Goal: Feedback & Contribution: Contribute content

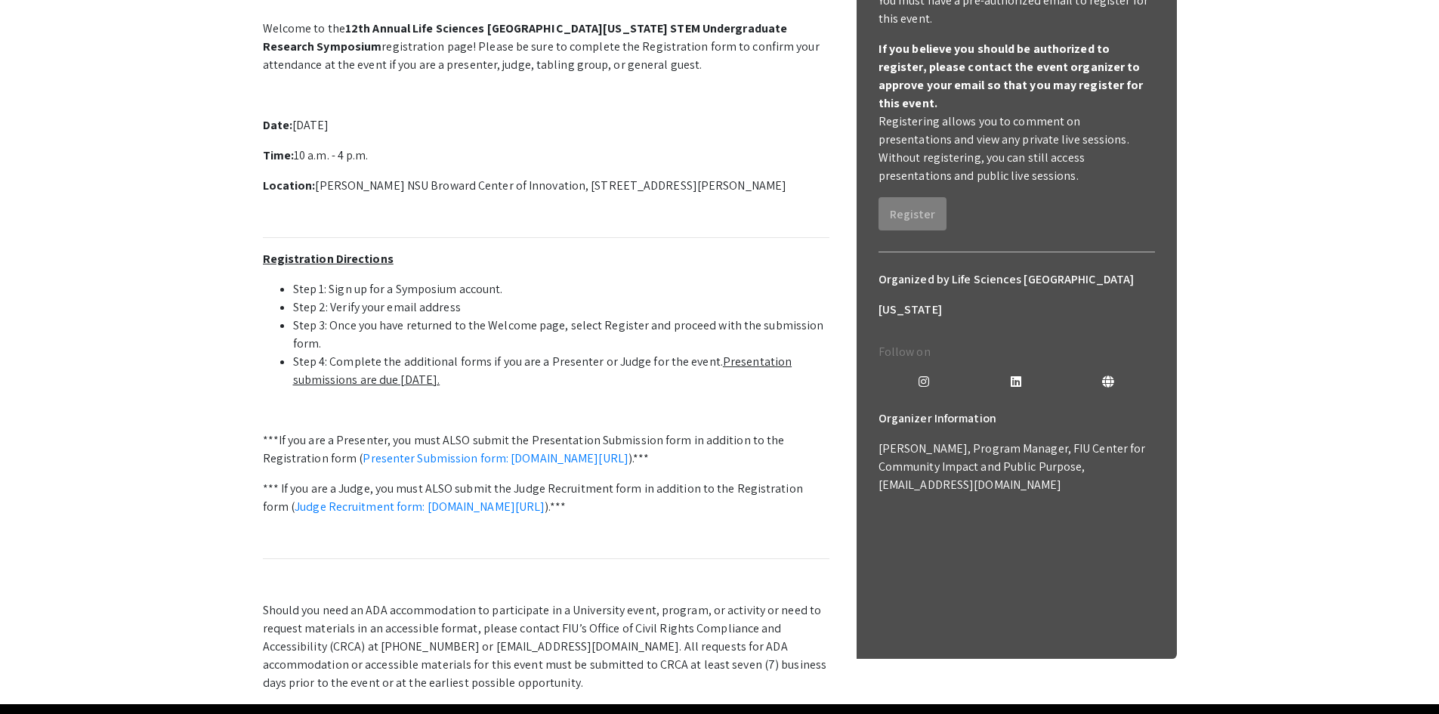
scroll to position [187, 0]
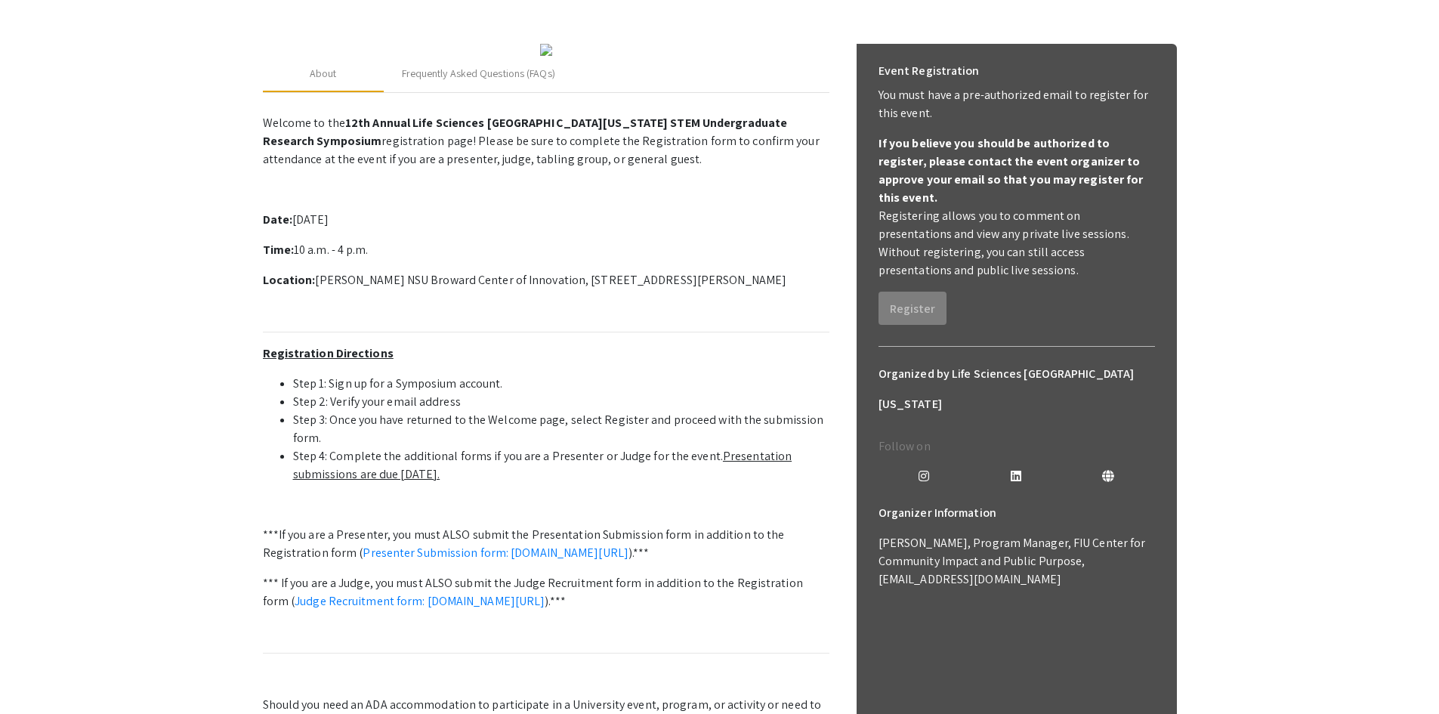
click at [1040, 298] on div "Event Registration You must have a pre-authorized email to register for this ev…" at bounding box center [1017, 190] width 301 height 293
drag, startPoint x: 914, startPoint y: 289, endPoint x: 820, endPoint y: 314, distance: 97.0
click at [820, 314] on p "Welcome to the 12th Annual Life Sciences [GEOGRAPHIC_DATA][US_STATE] STEM Under…" at bounding box center [546, 447] width 567 height 679
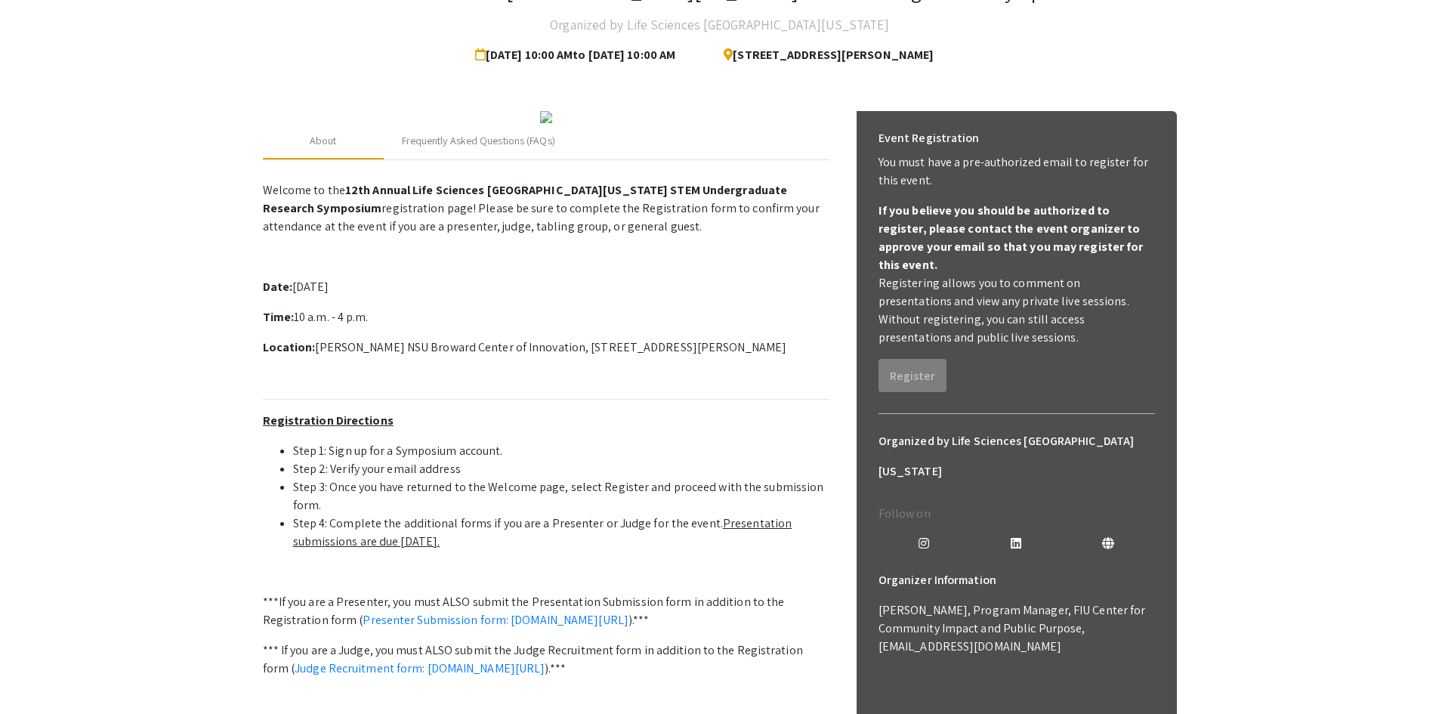
scroll to position [0, 0]
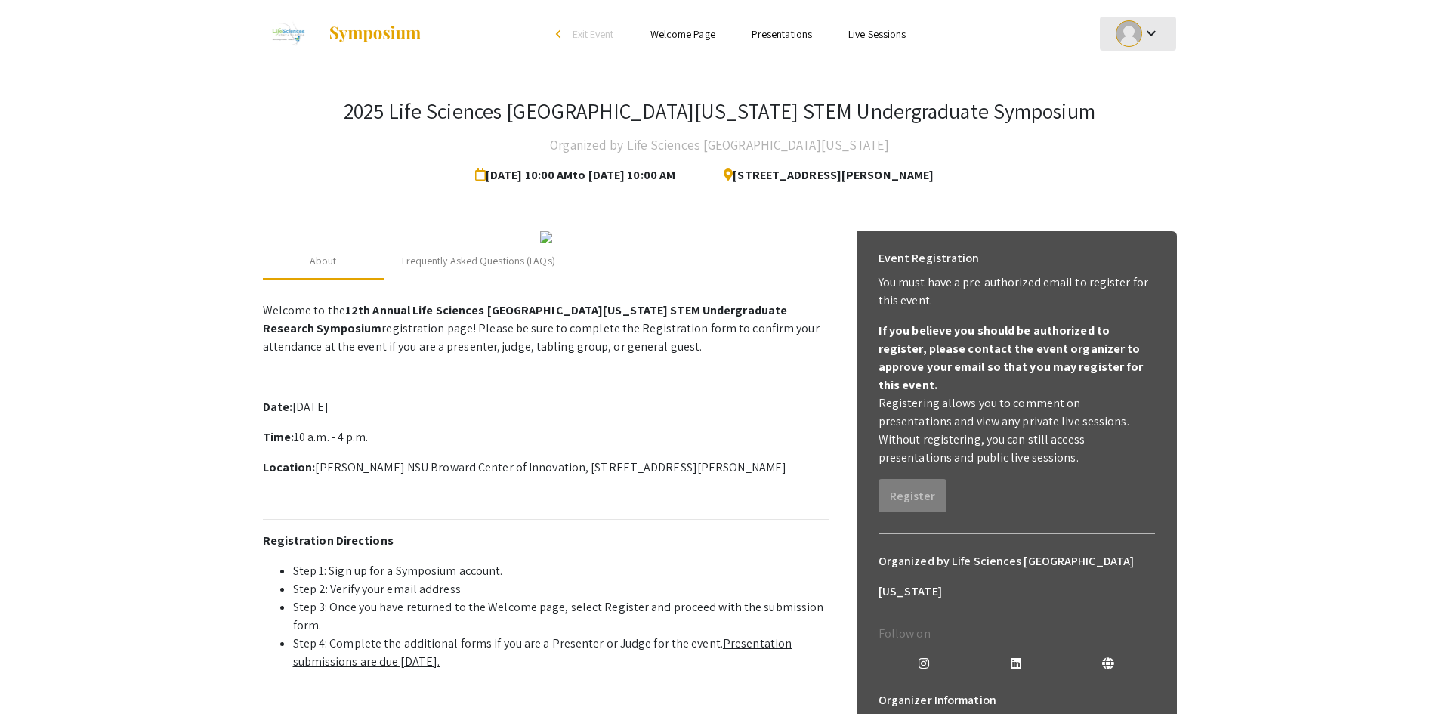
click at [1164, 41] on div "keyboard_arrow_down" at bounding box center [1138, 34] width 52 height 34
click at [1155, 73] on button "My Account" at bounding box center [1146, 75] width 93 height 36
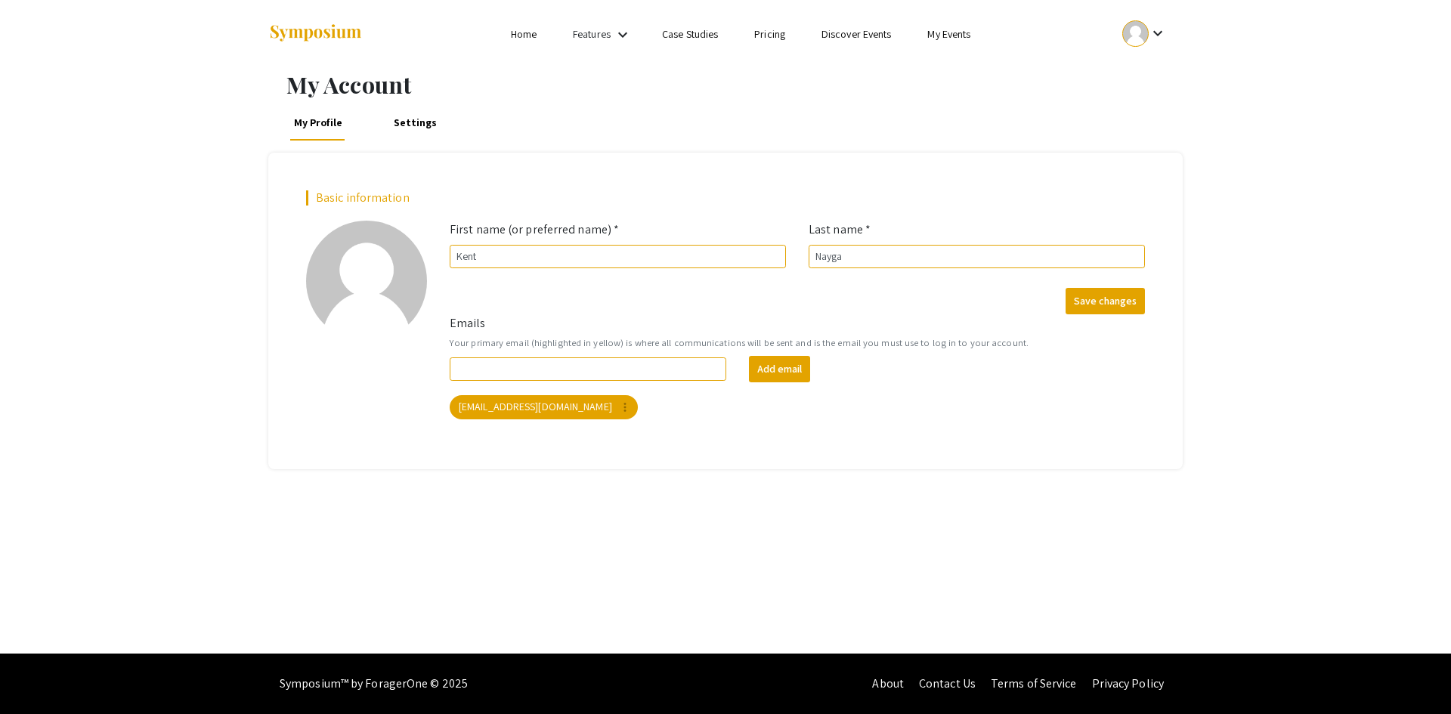
click at [320, 40] on img at bounding box center [315, 33] width 94 height 20
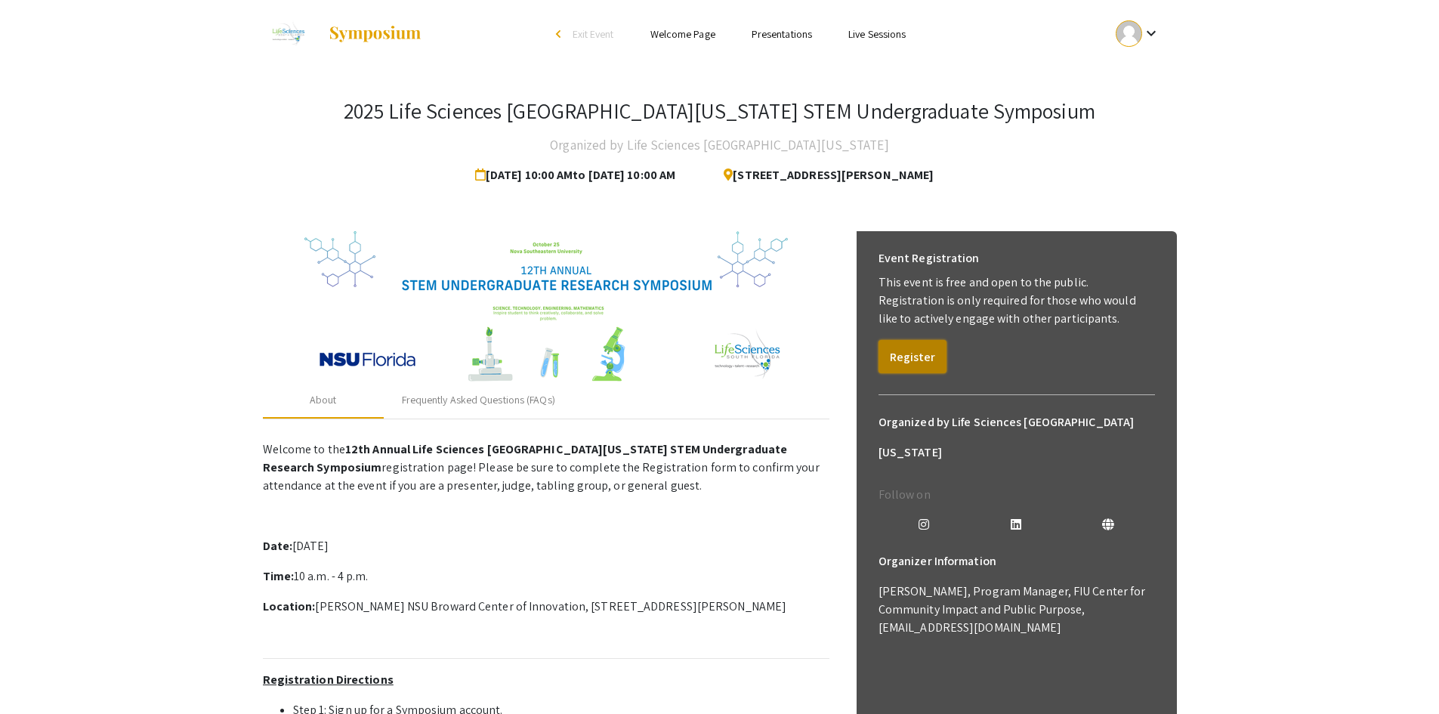
drag, startPoint x: 914, startPoint y: 353, endPoint x: 898, endPoint y: 342, distance: 20.1
click at [809, 330] on div "About Frequently Asked Questions (FAQs) Welcome to the 12th Annual Life Science…" at bounding box center [720, 669] width 914 height 912
drag, startPoint x: 917, startPoint y: 354, endPoint x: 901, endPoint y: 353, distance: 16.6
click at [901, 353] on button "Register" at bounding box center [913, 356] width 68 height 33
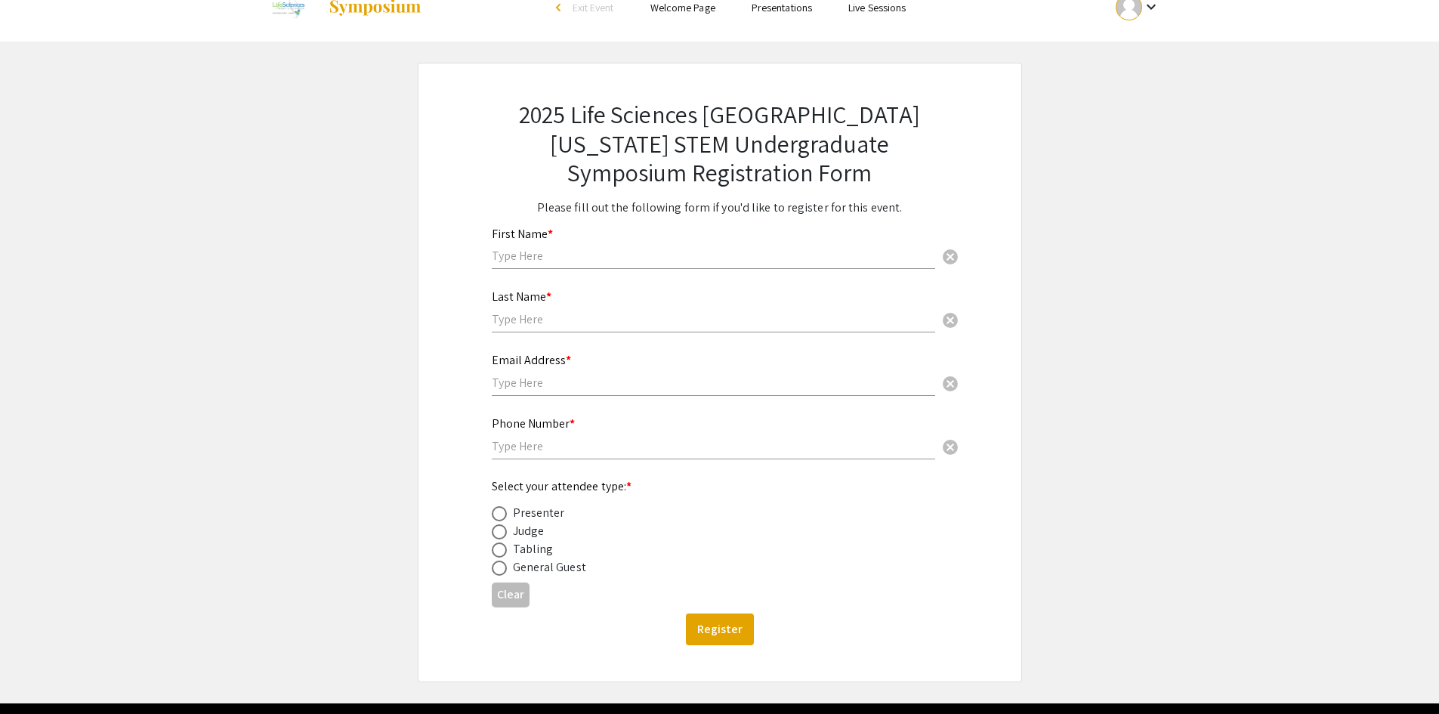
scroll to position [76, 0]
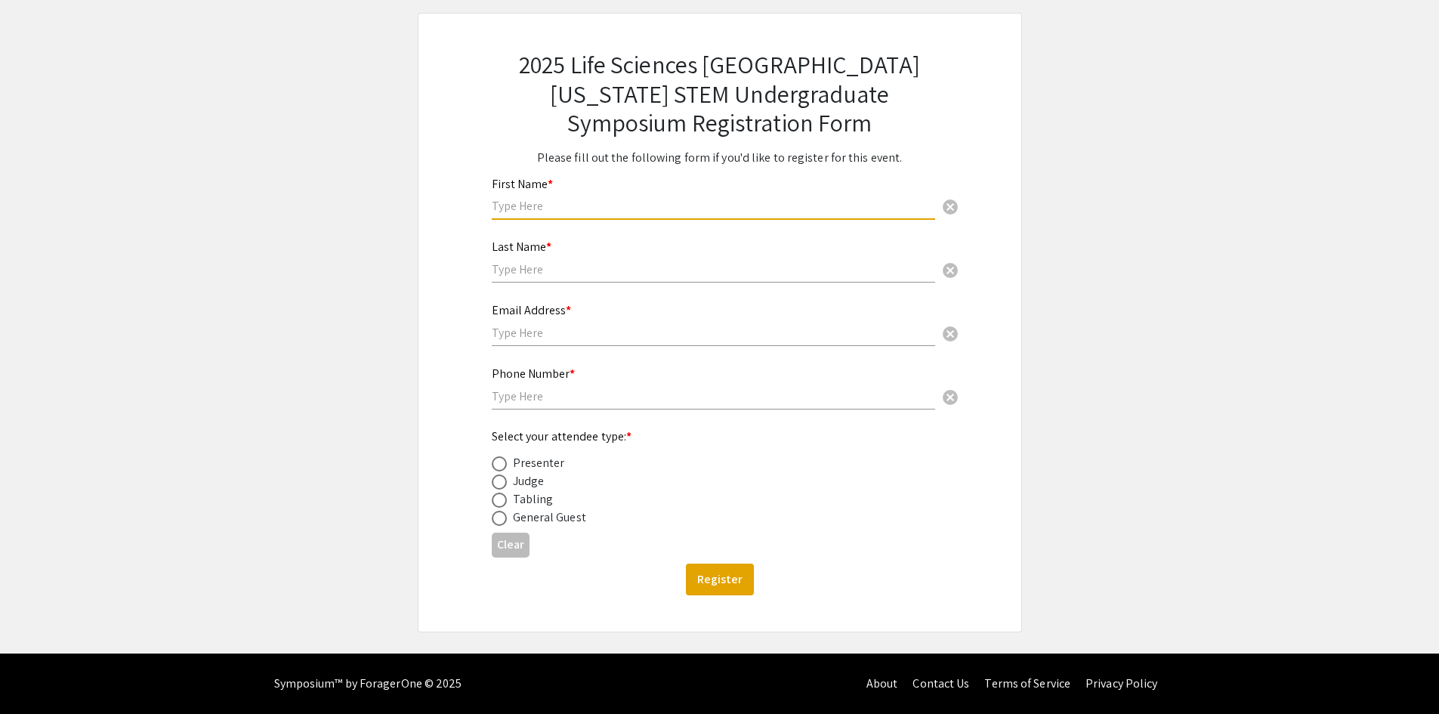
click at [529, 209] on input "text" at bounding box center [714, 206] width 444 height 16
type input "Kent"
type input "Nayga"
type input "6626953641"
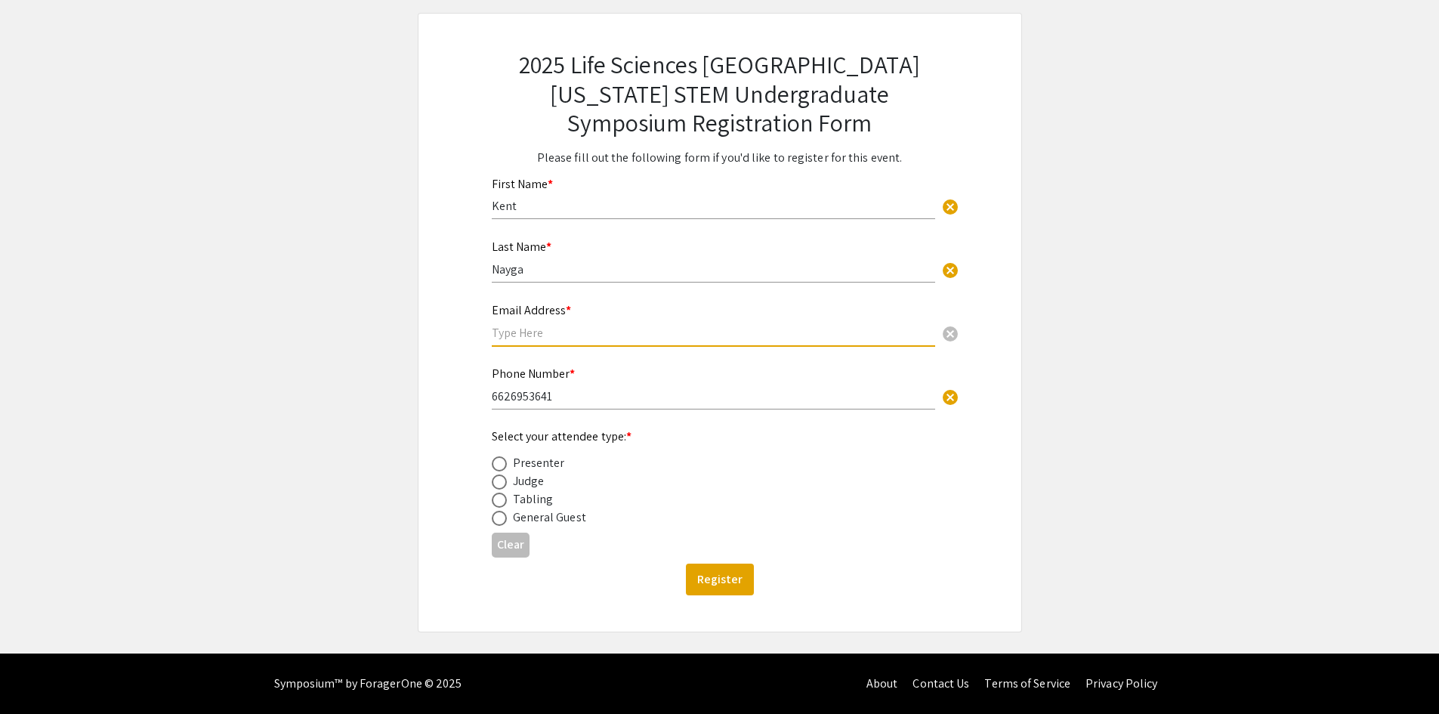
click at [575, 335] on input "text" at bounding box center [714, 333] width 444 height 16
type input "[EMAIL_ADDRESS][DOMAIN_NAME]"
click at [457, 387] on div "2025 Life Sciences South Florida STEM Undergraduate Symposium Registration Form…" at bounding box center [720, 322] width 529 height 617
click at [502, 461] on span at bounding box center [499, 463] width 15 height 15
click at [502, 461] on input "radio" at bounding box center [499, 463] width 15 height 15
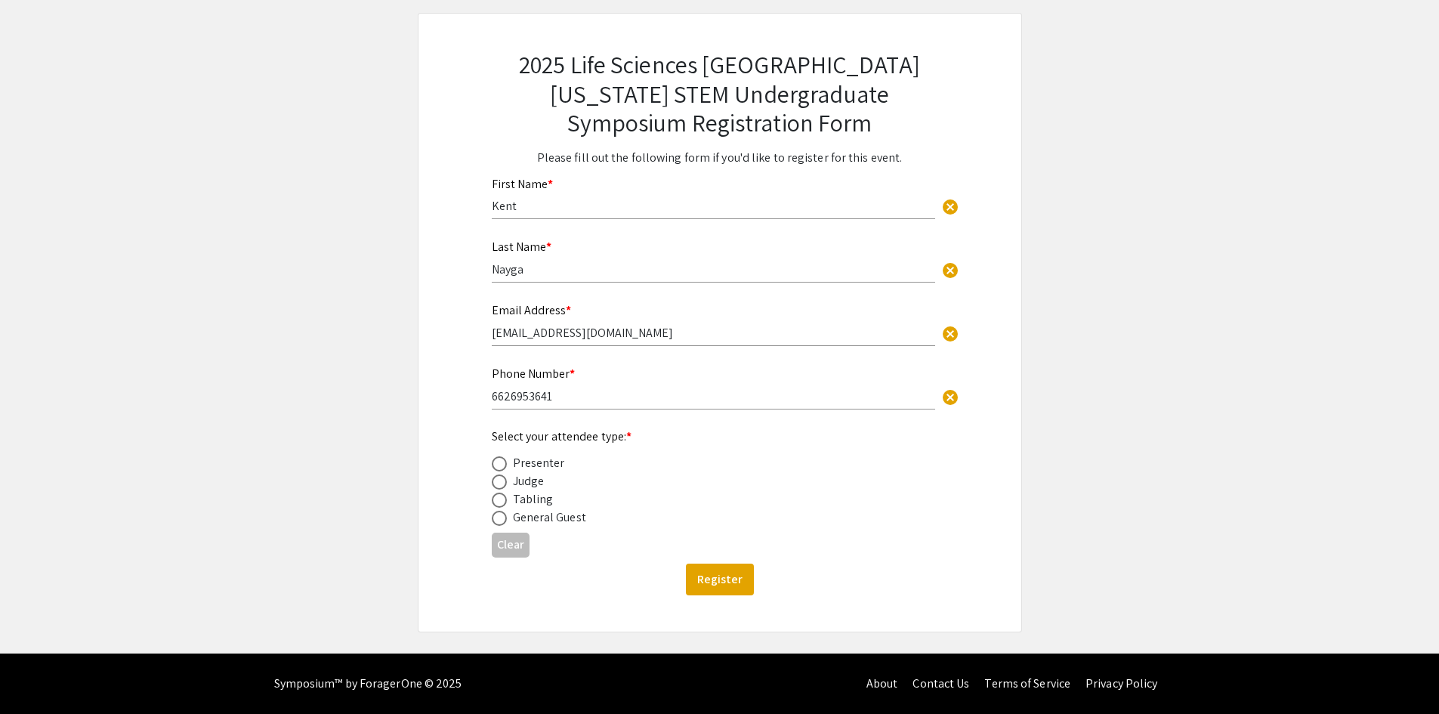
radio input "true"
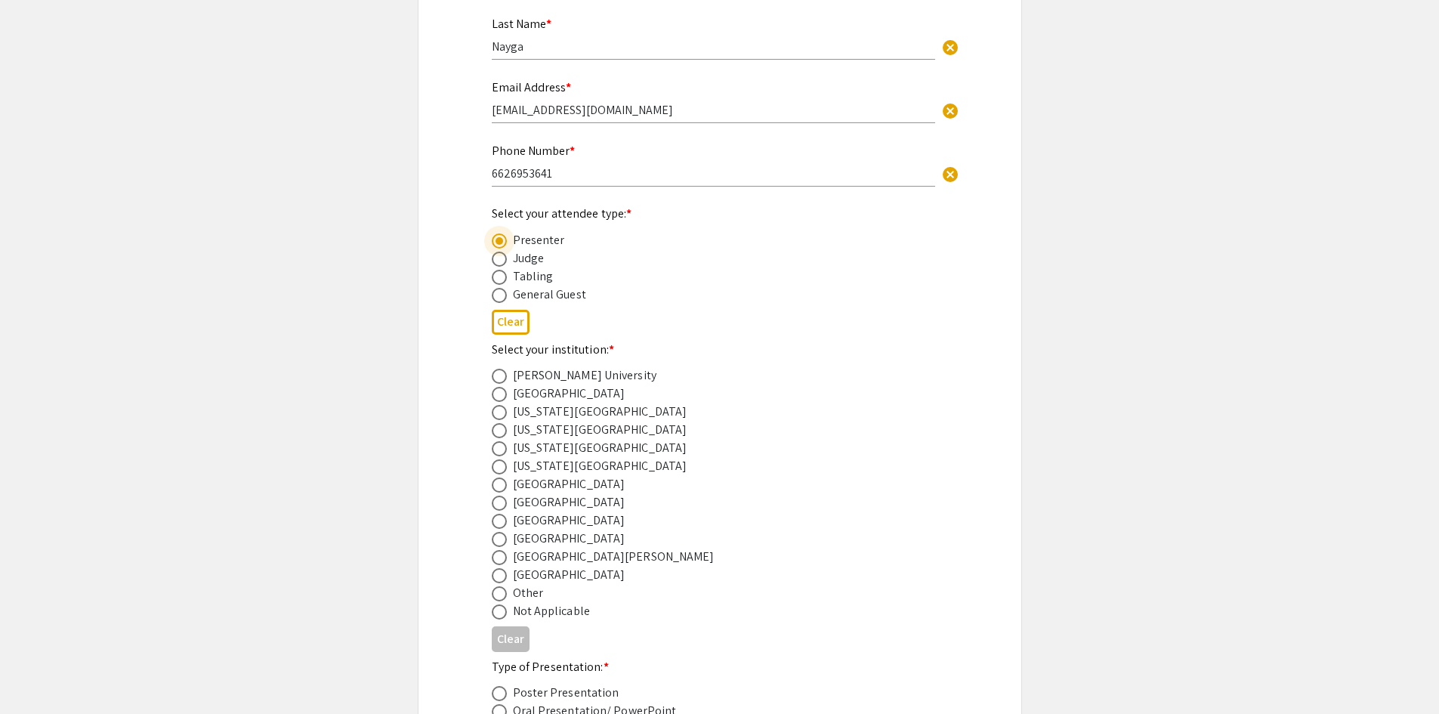
scroll to position [379, 0]
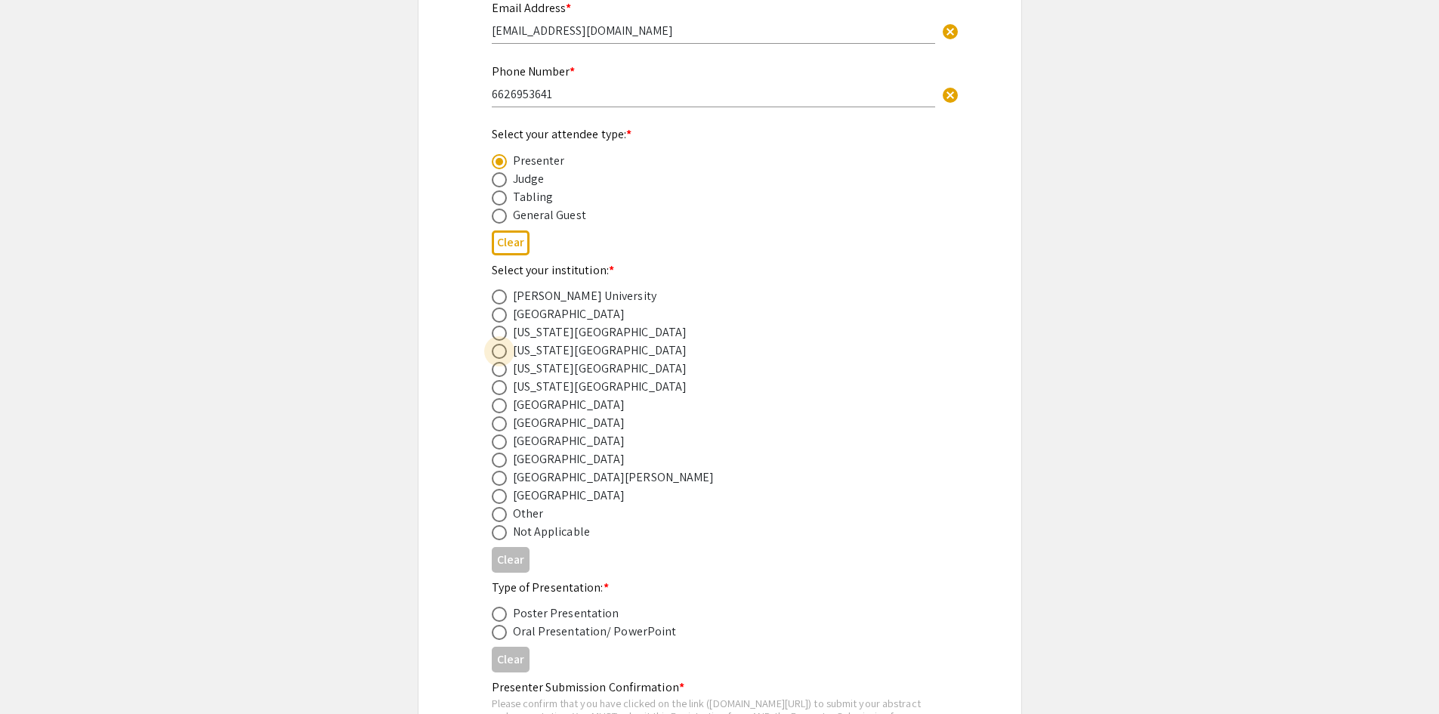
click at [492, 347] on span at bounding box center [499, 351] width 15 height 15
click at [492, 347] on input "radio" at bounding box center [499, 351] width 15 height 15
radio input "true"
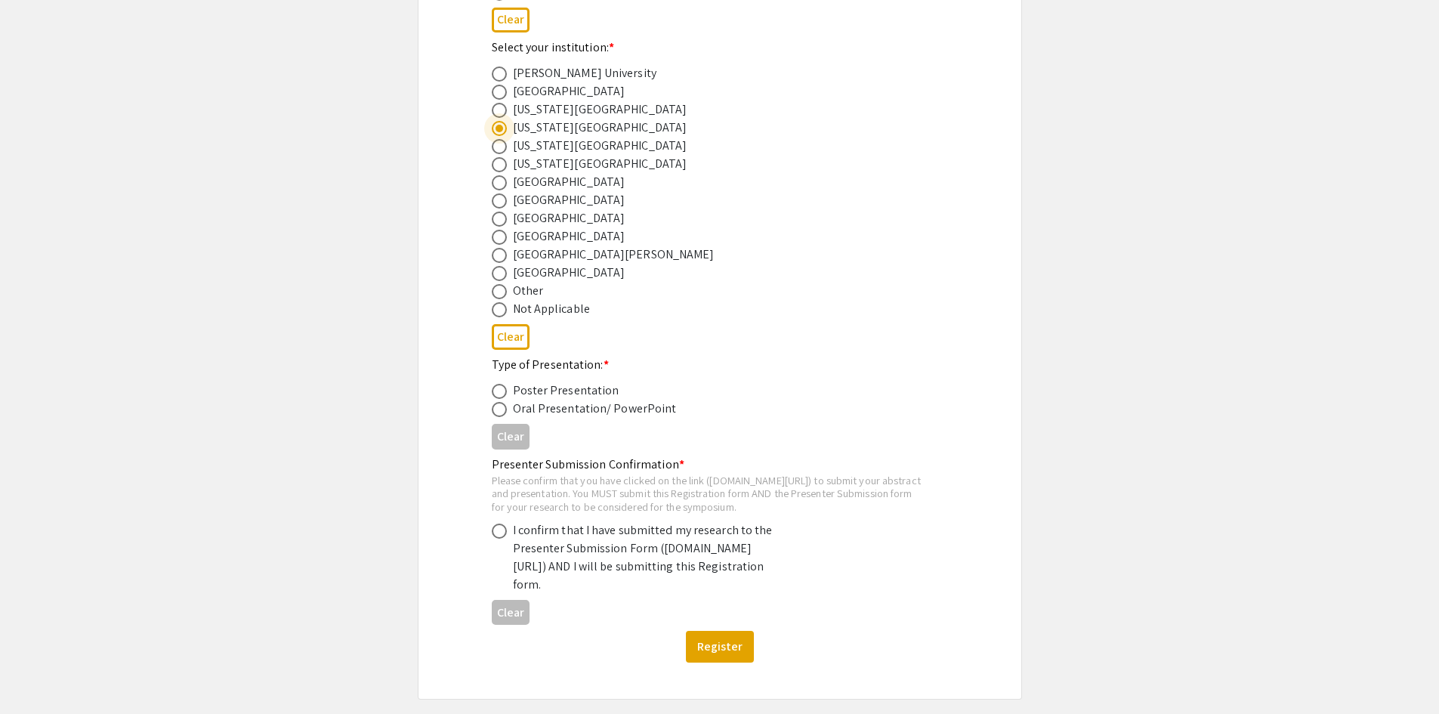
scroll to position [605, 0]
click at [499, 388] on span at bounding box center [499, 388] width 0 height 0
click at [499, 387] on input "radio" at bounding box center [499, 387] width 15 height 15
radio input "true"
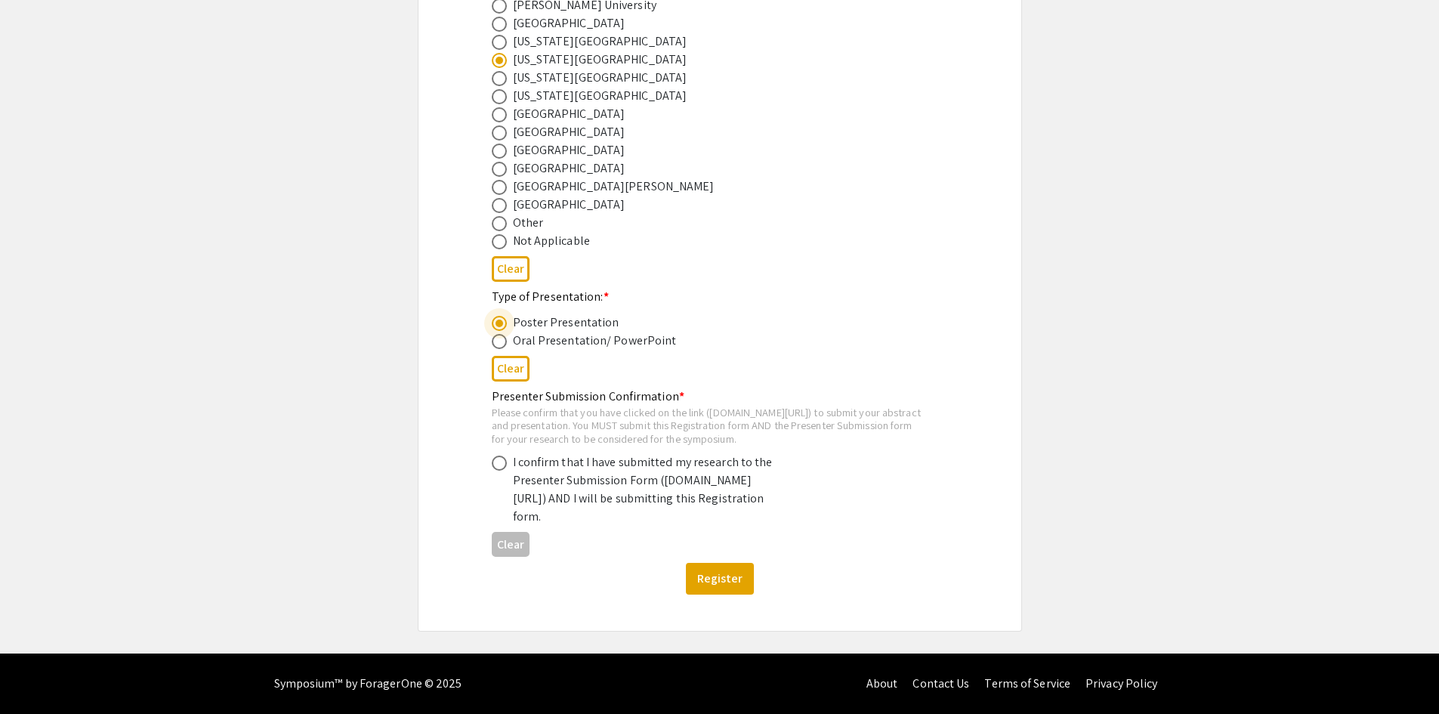
scroll to position [700, 0]
drag, startPoint x: 515, startPoint y: 479, endPoint x: 566, endPoint y: 502, distance: 56.2
click at [566, 502] on div "I confirm that I have submitted my research to the Presenter Submission Form (s…" at bounding box center [645, 489] width 264 height 73
copy div "symposium.foragerone.com/lssfsymposium2025/submission"
click at [429, 417] on div "2025 Life Sciences South Florida STEM Undergraduate Symposium Registration Form…" at bounding box center [720, 26] width 604 height 1212
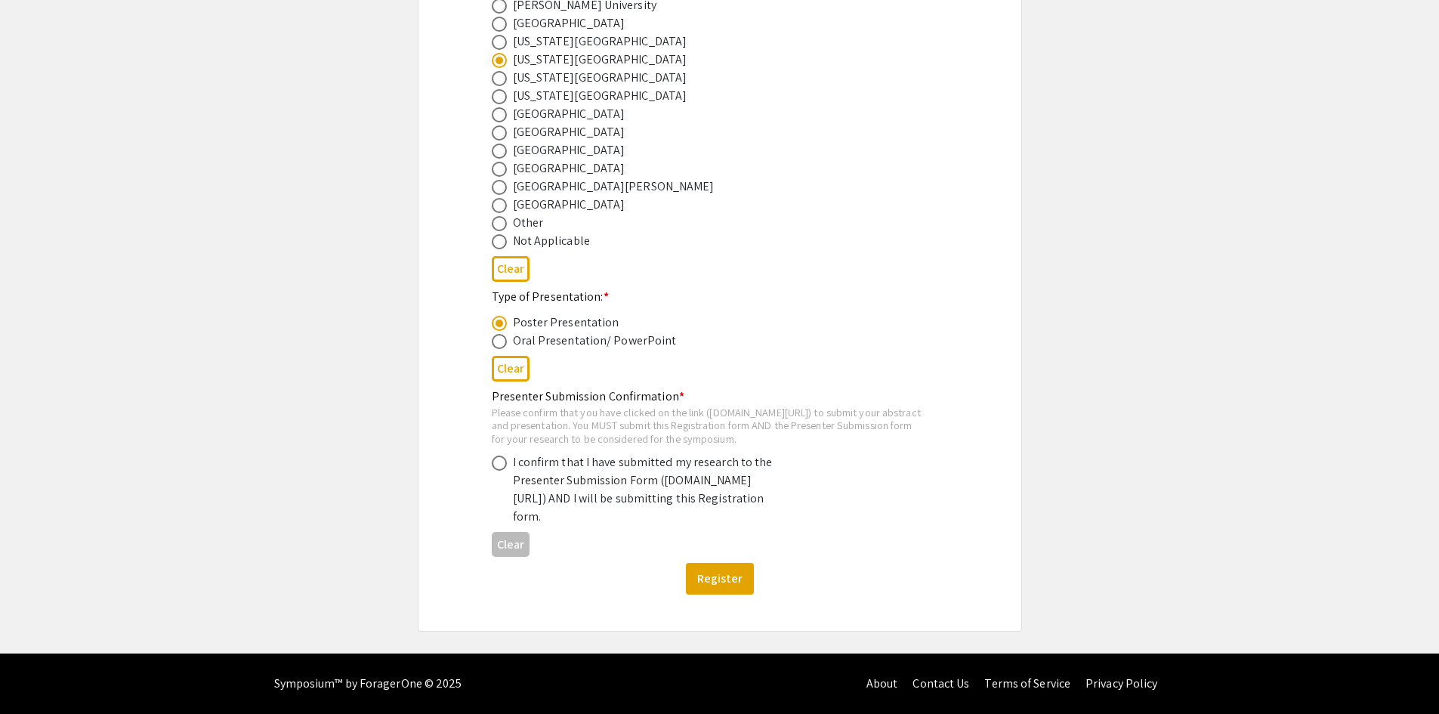
click at [498, 456] on span at bounding box center [499, 463] width 15 height 15
click at [498, 456] on input "radio" at bounding box center [499, 463] width 15 height 15
radio input "true"
click at [735, 580] on button "Register" at bounding box center [720, 579] width 68 height 32
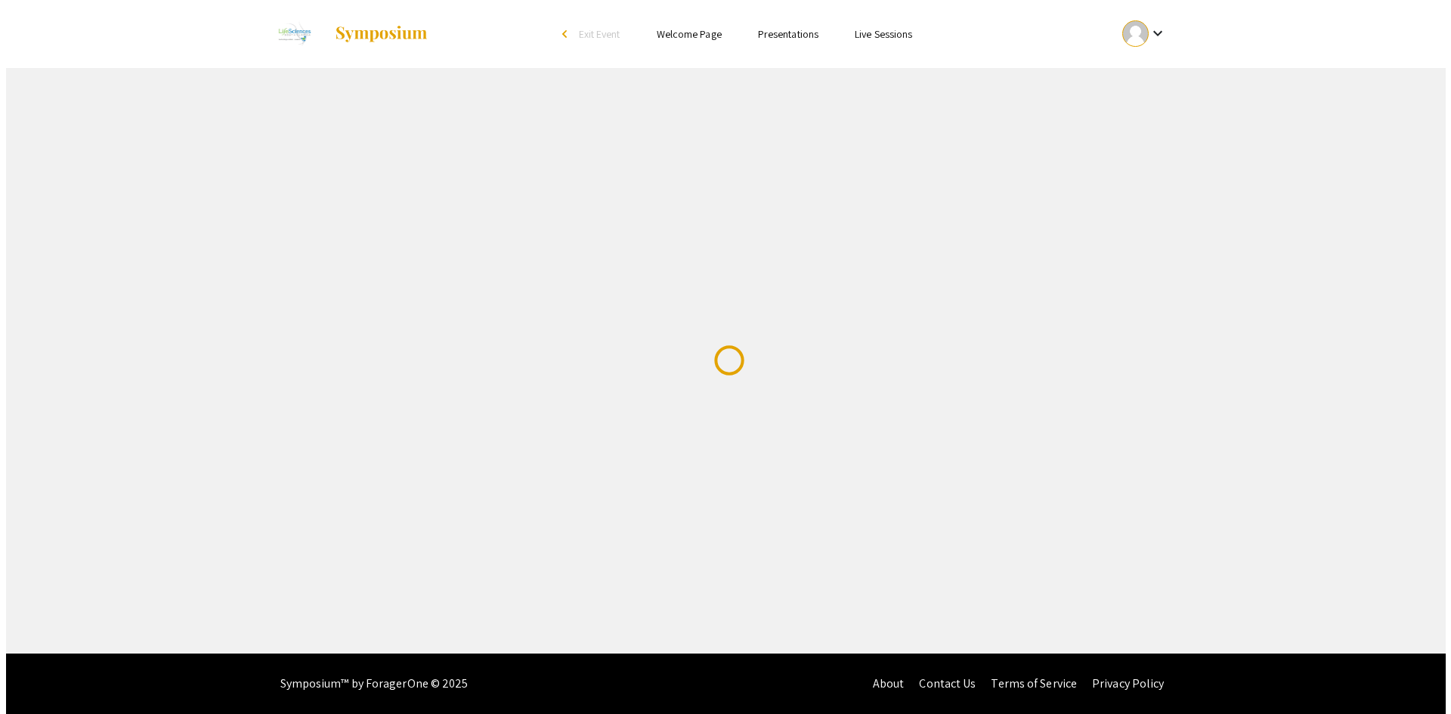
scroll to position [0, 0]
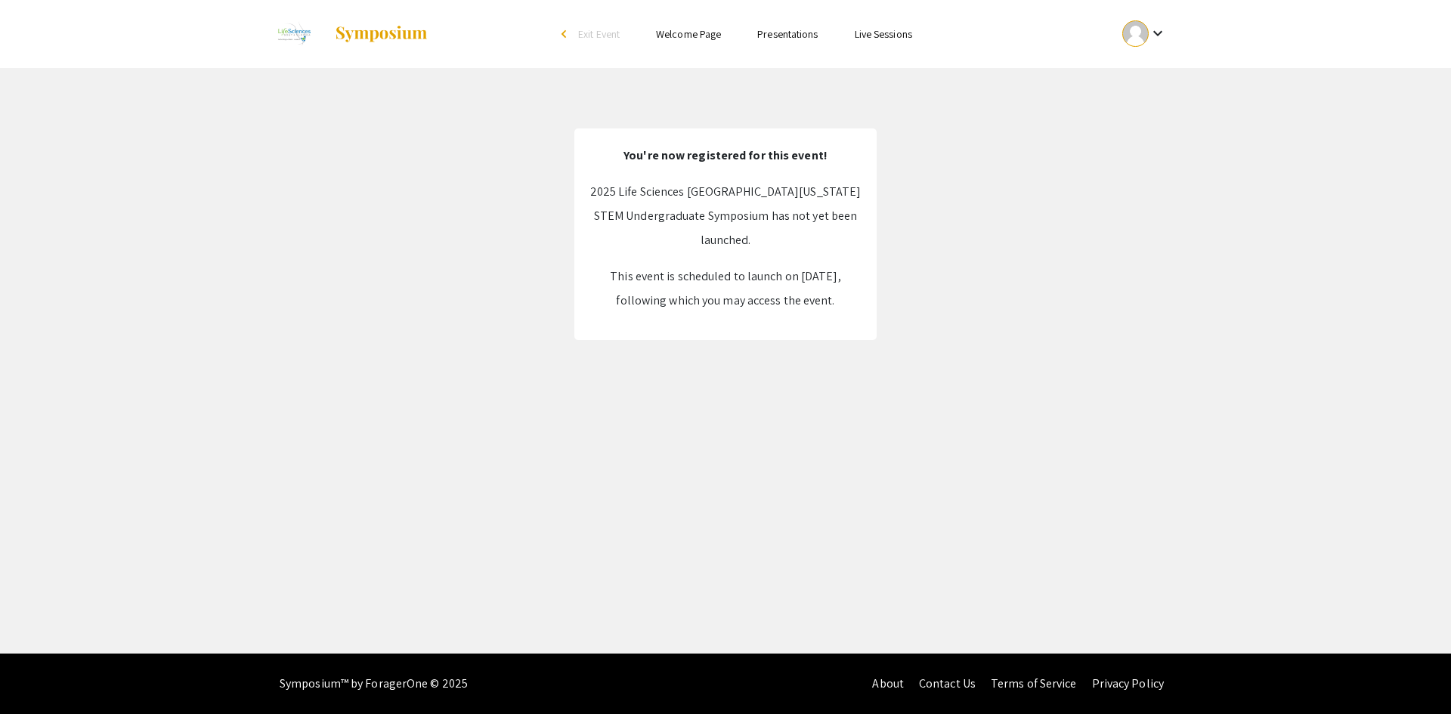
click at [697, 300] on p "This event is scheduled to launch on Oct 25, 2025, following which you may acce…" at bounding box center [725, 288] width 272 height 48
drag, startPoint x: 935, startPoint y: 340, endPoint x: 866, endPoint y: 262, distance: 104.4
click at [936, 340] on div "Skip navigation arrow_back_ios Exit Event Welcome Page Presentations Live Sessi…" at bounding box center [725, 327] width 1451 height 654
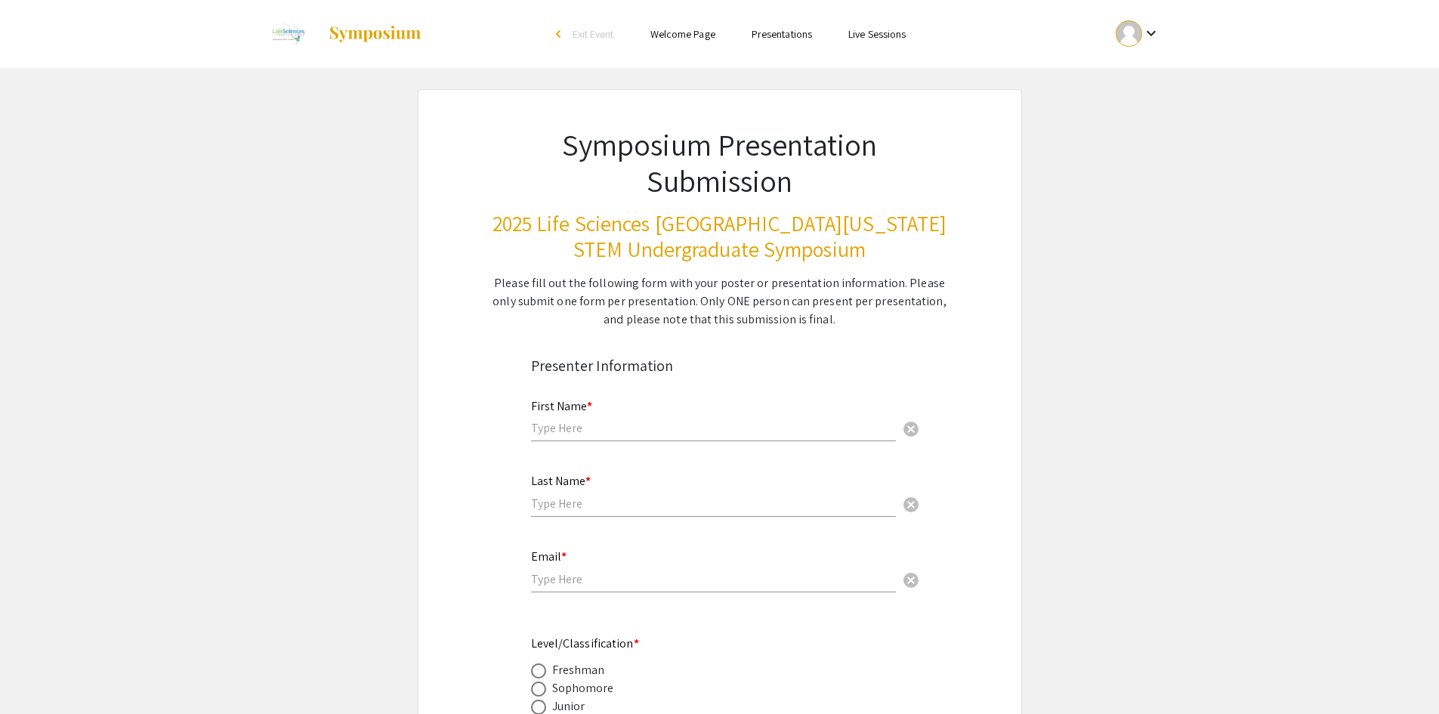
click at [619, 421] on input "text" at bounding box center [713, 428] width 365 height 16
type input "Kent"
type input "Nayga"
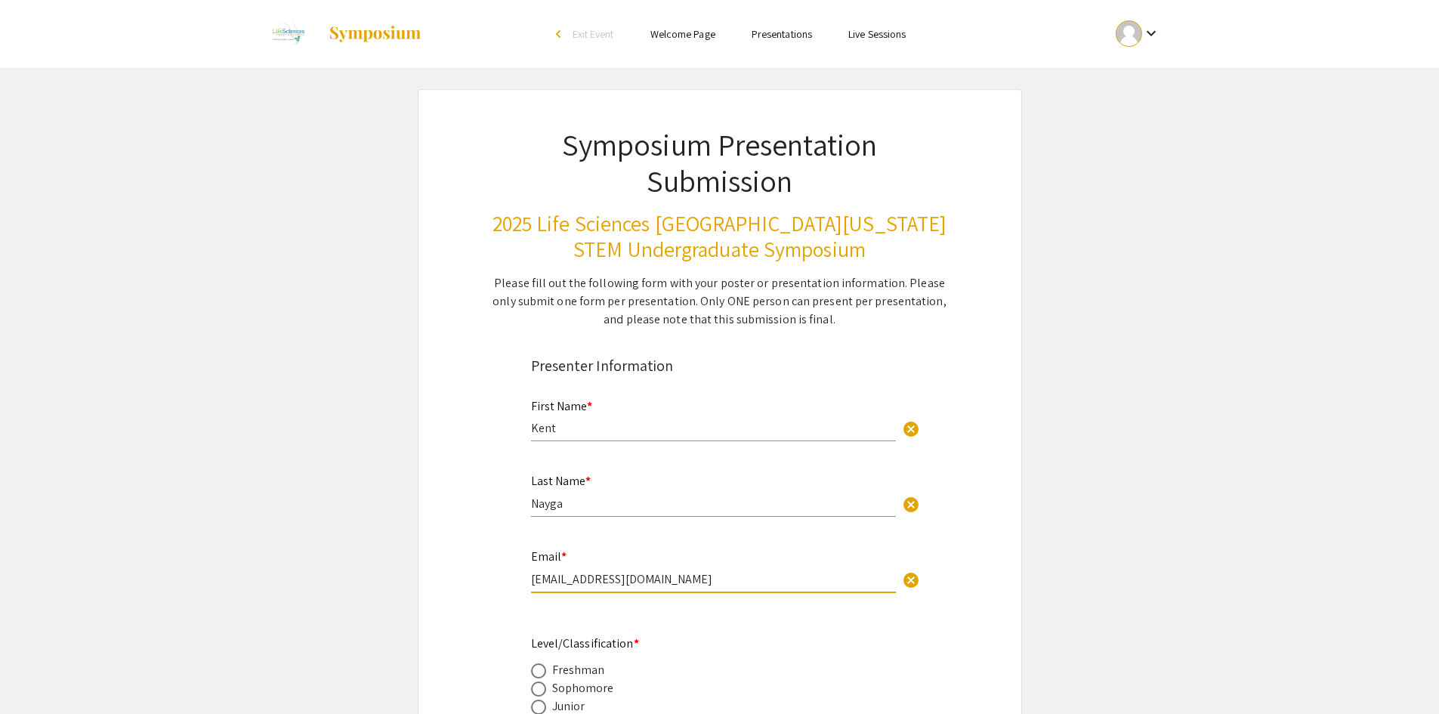
drag, startPoint x: 654, startPoint y: 585, endPoint x: 454, endPoint y: 576, distance: 199.7
type input "[EMAIL_ADDRESS][DOMAIN_NAME]"
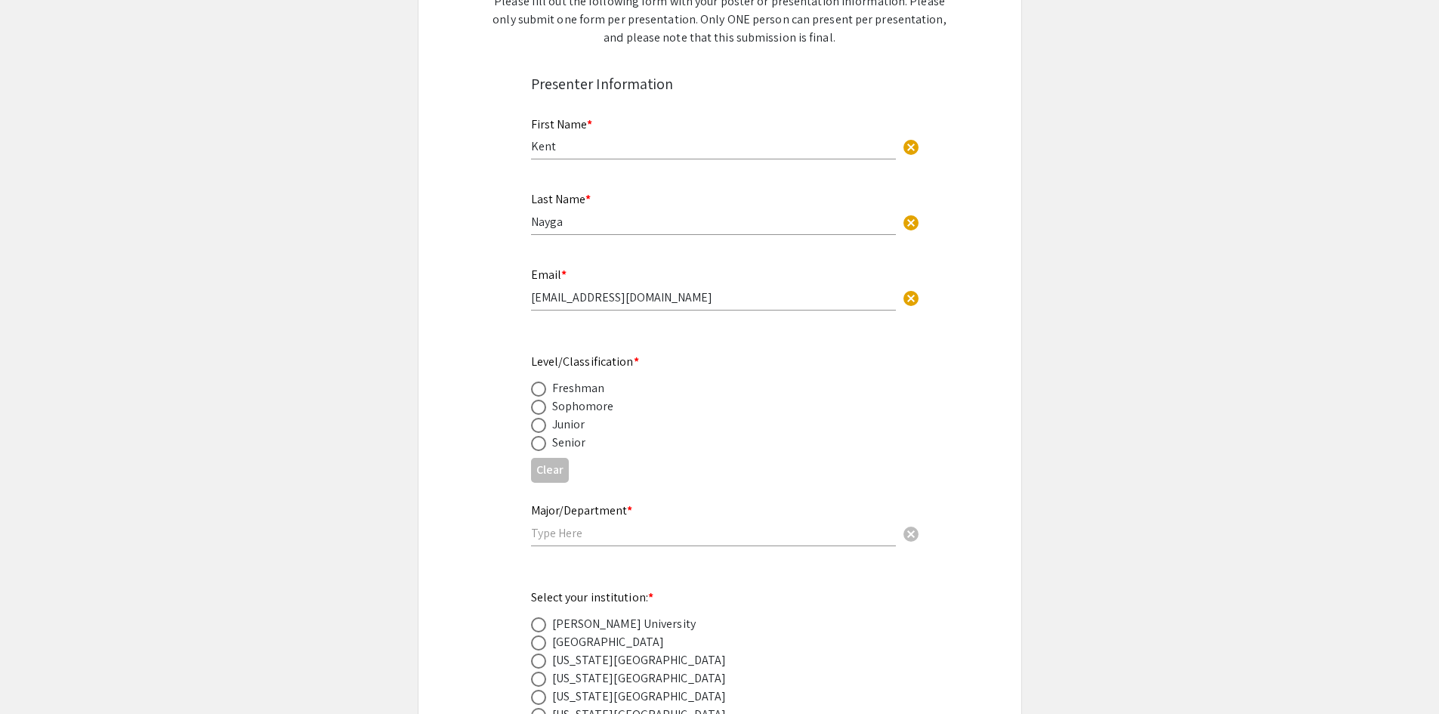
scroll to position [302, 0]
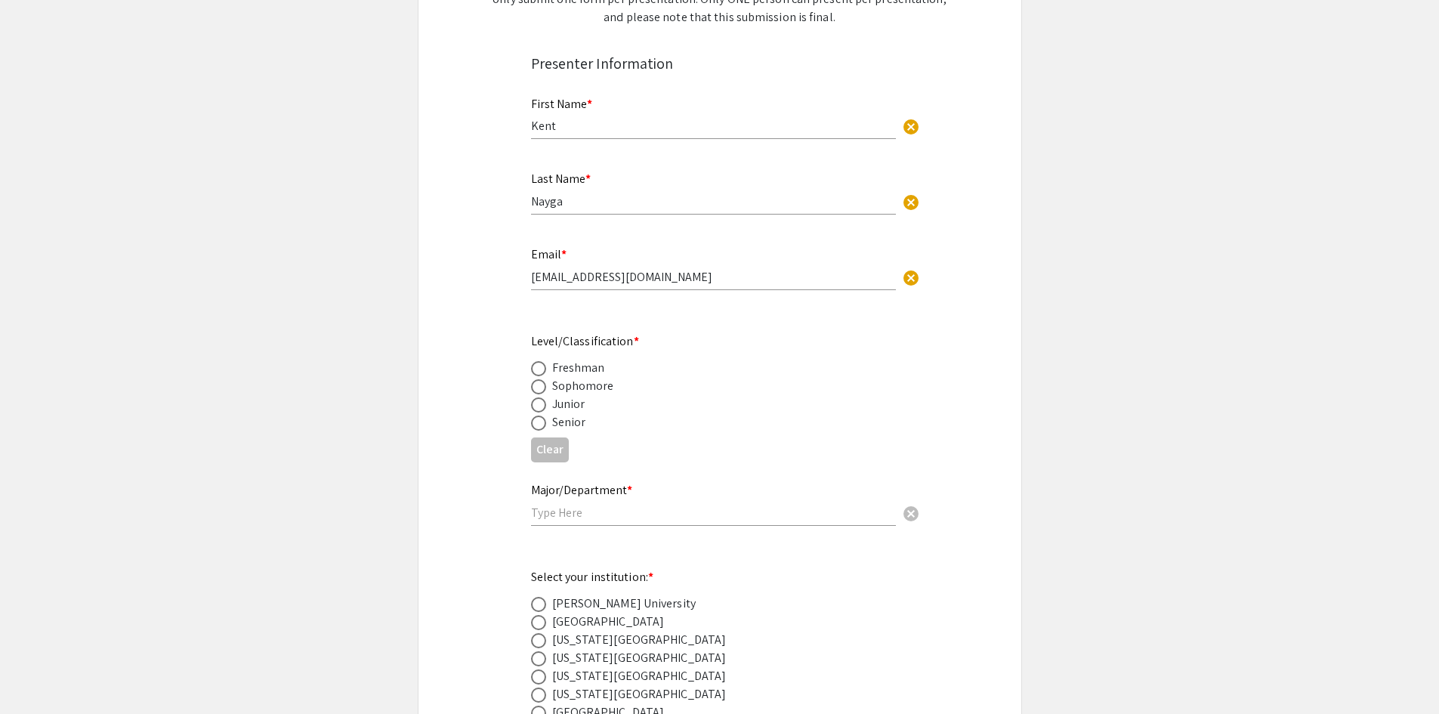
click at [541, 424] on span at bounding box center [538, 423] width 15 height 15
click at [541, 424] on input "radio" at bounding box center [538, 423] width 15 height 15
radio input "true"
click at [562, 512] on input "text" at bounding box center [713, 513] width 365 height 16
click at [598, 490] on mat-label "Major/Department *" at bounding box center [581, 490] width 101 height 16
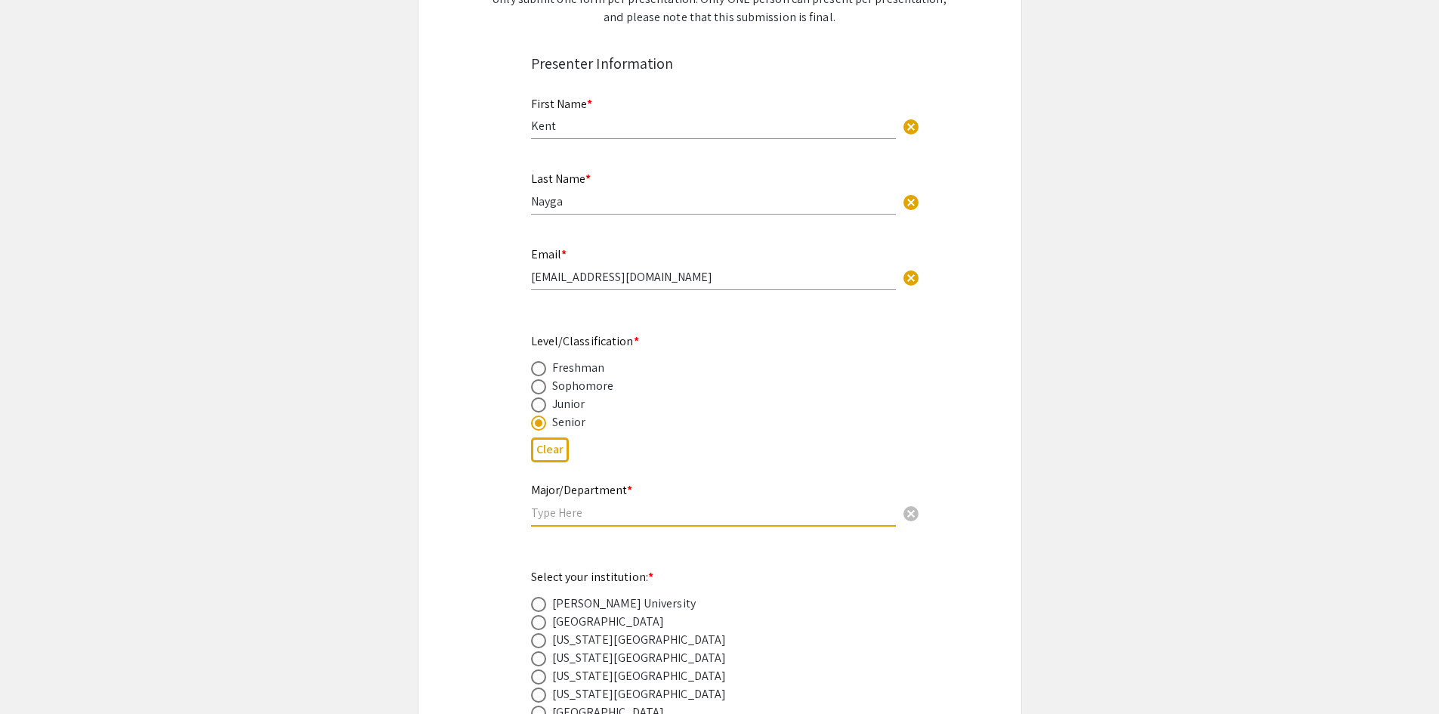
click at [593, 514] on input "text" at bounding box center [713, 513] width 365 height 16
type input "Biology"
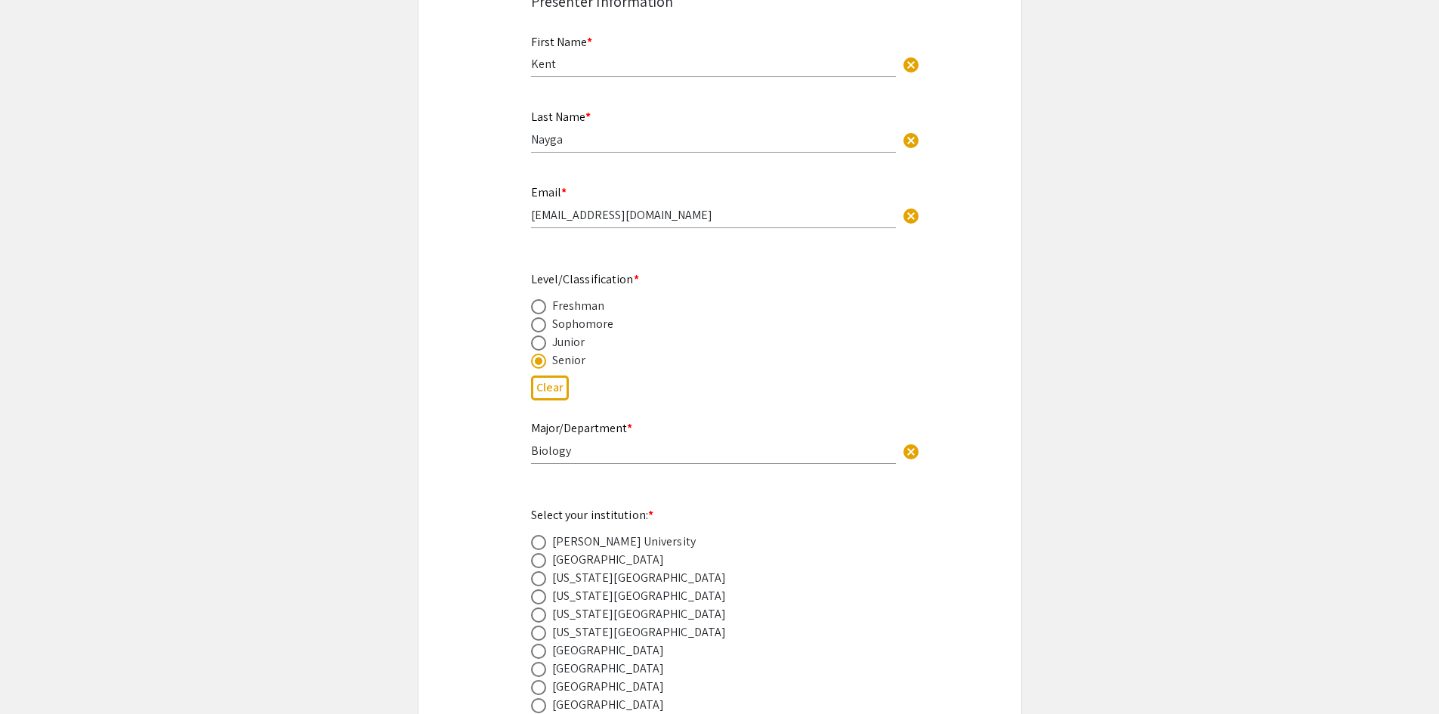
scroll to position [604, 0]
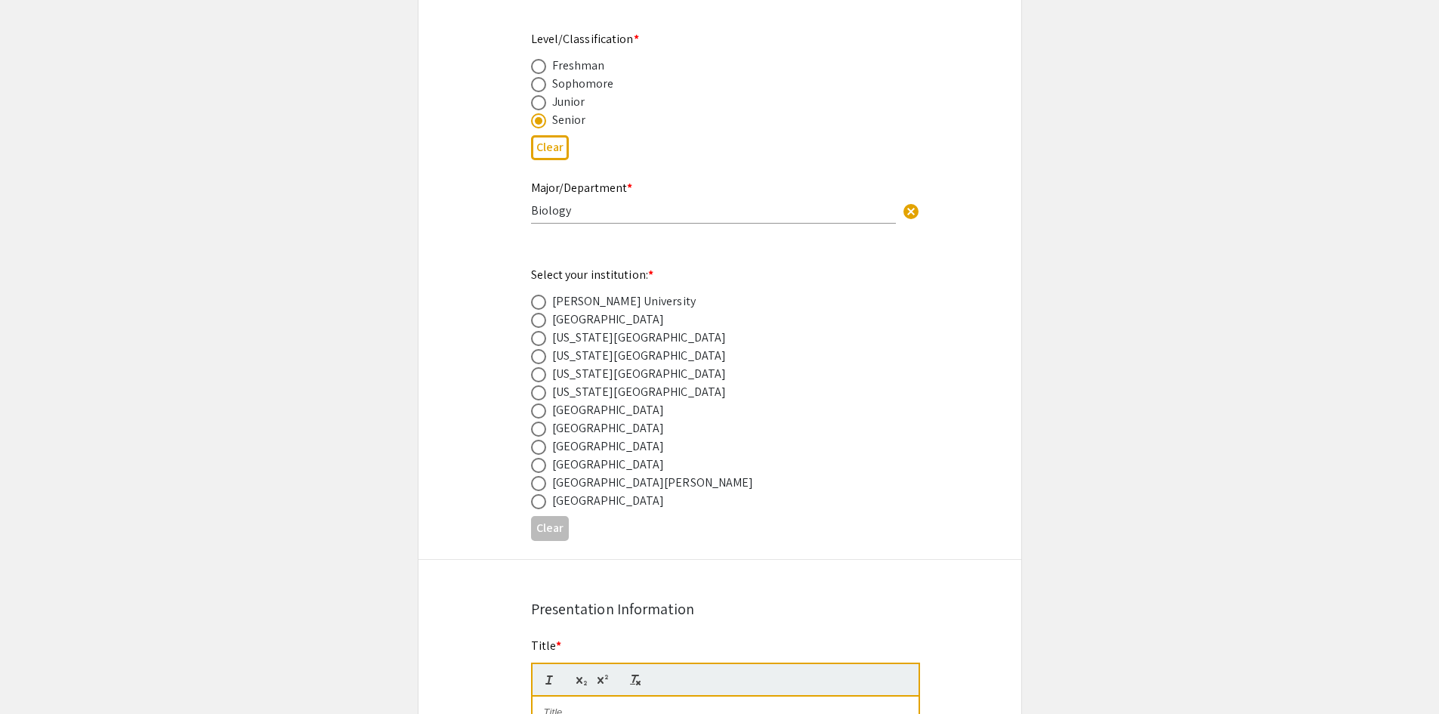
click at [559, 359] on div "Florida Gulf Coast University" at bounding box center [639, 356] width 175 height 18
click at [535, 357] on span at bounding box center [538, 356] width 15 height 15
click at [535, 357] on input "radio" at bounding box center [538, 356] width 15 height 15
radio input "true"
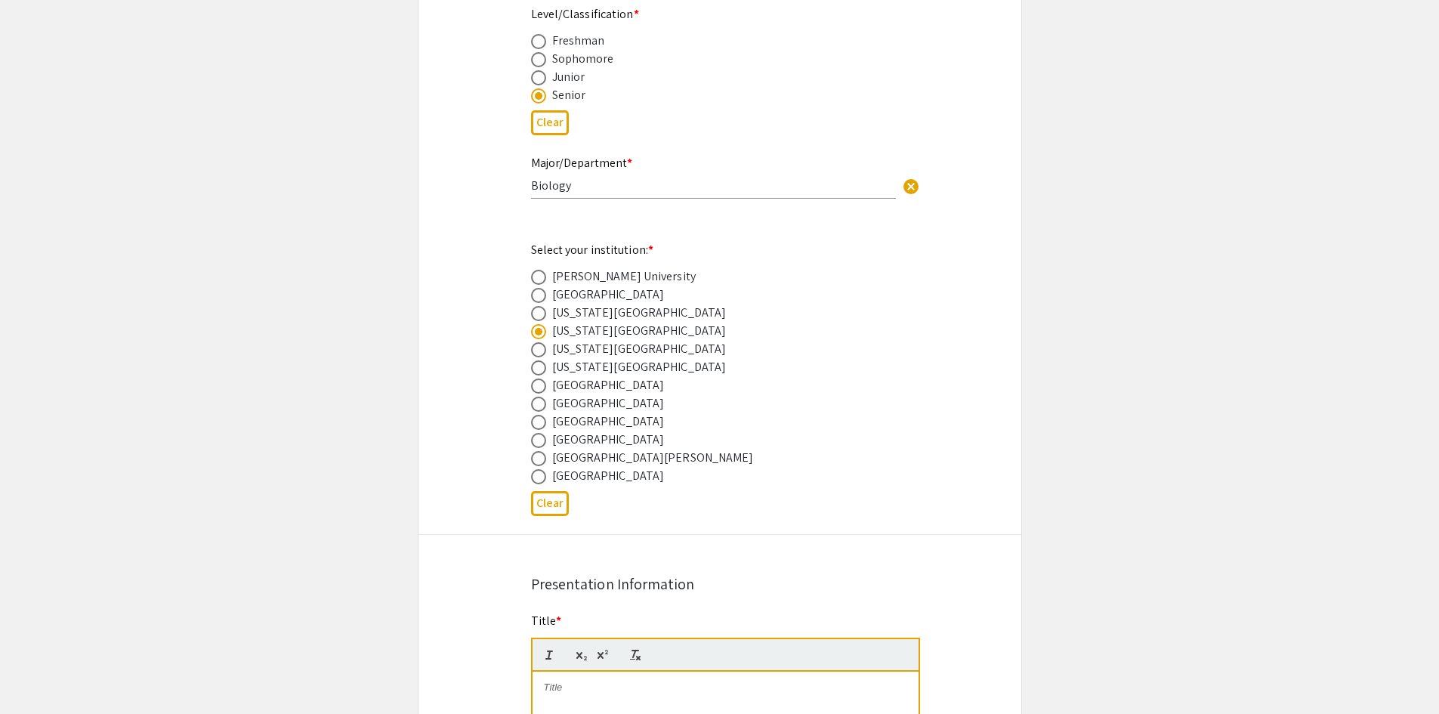
scroll to position [907, 0]
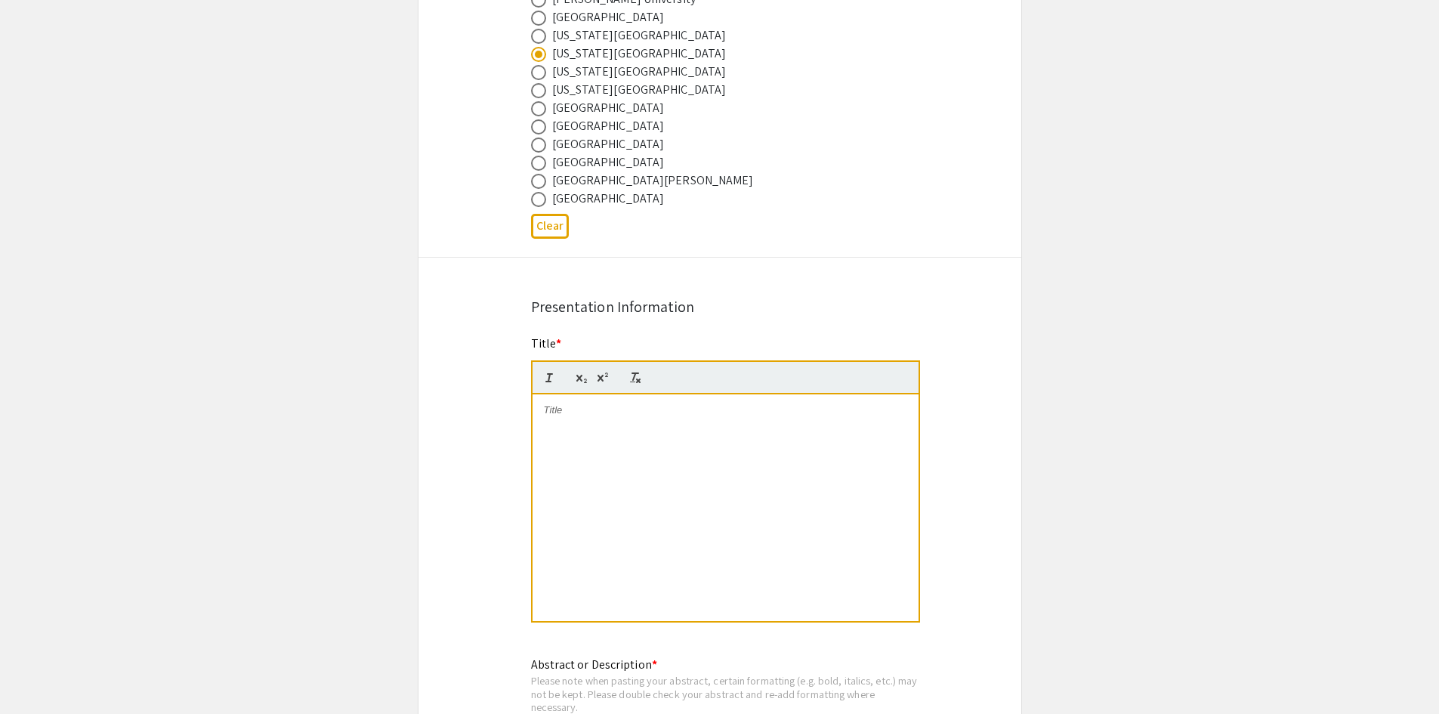
click at [703, 459] on div at bounding box center [726, 507] width 386 height 227
click at [645, 458] on div at bounding box center [726, 507] width 386 height 227
click at [1152, 405] on app-submissions "Symposium Presentation Submission 2025 Life Sciences South Florida STEM Undergr…" at bounding box center [719, 545] width 1439 height 2727
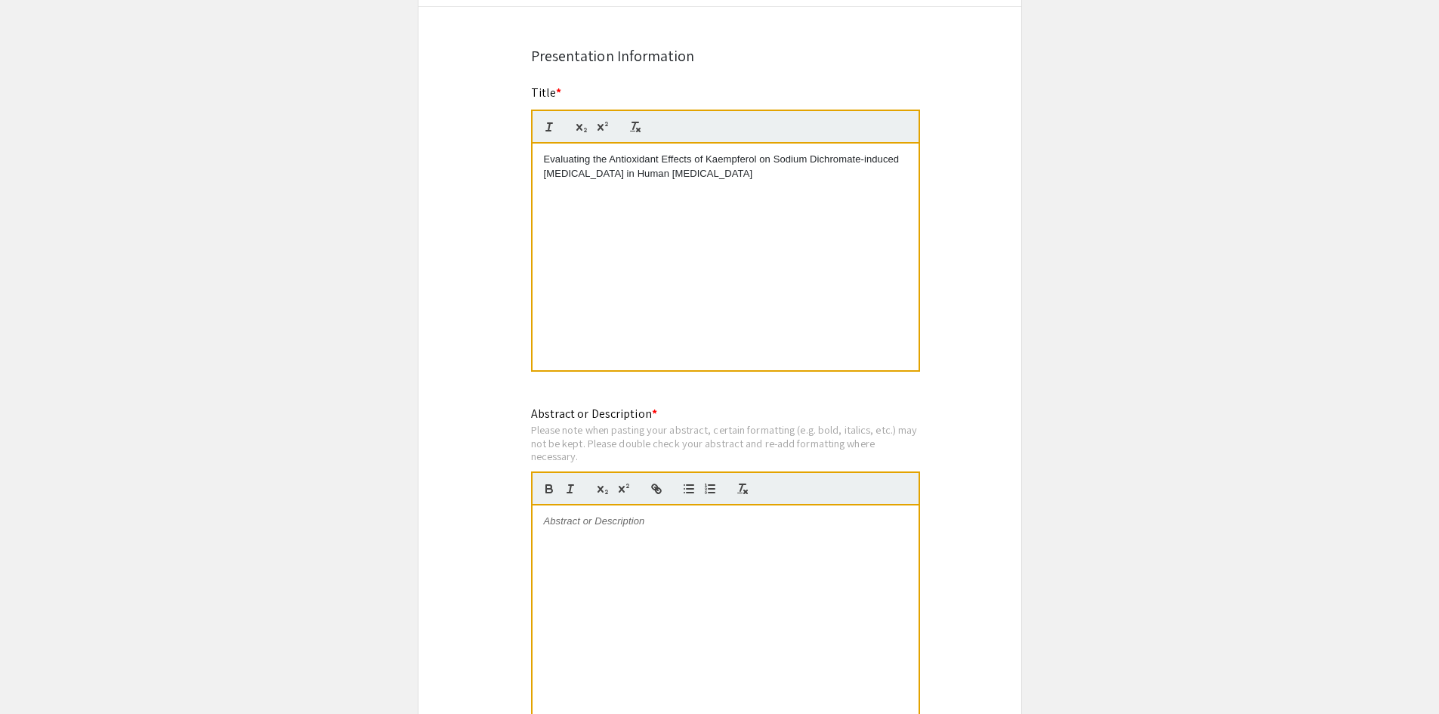
scroll to position [1133, 0]
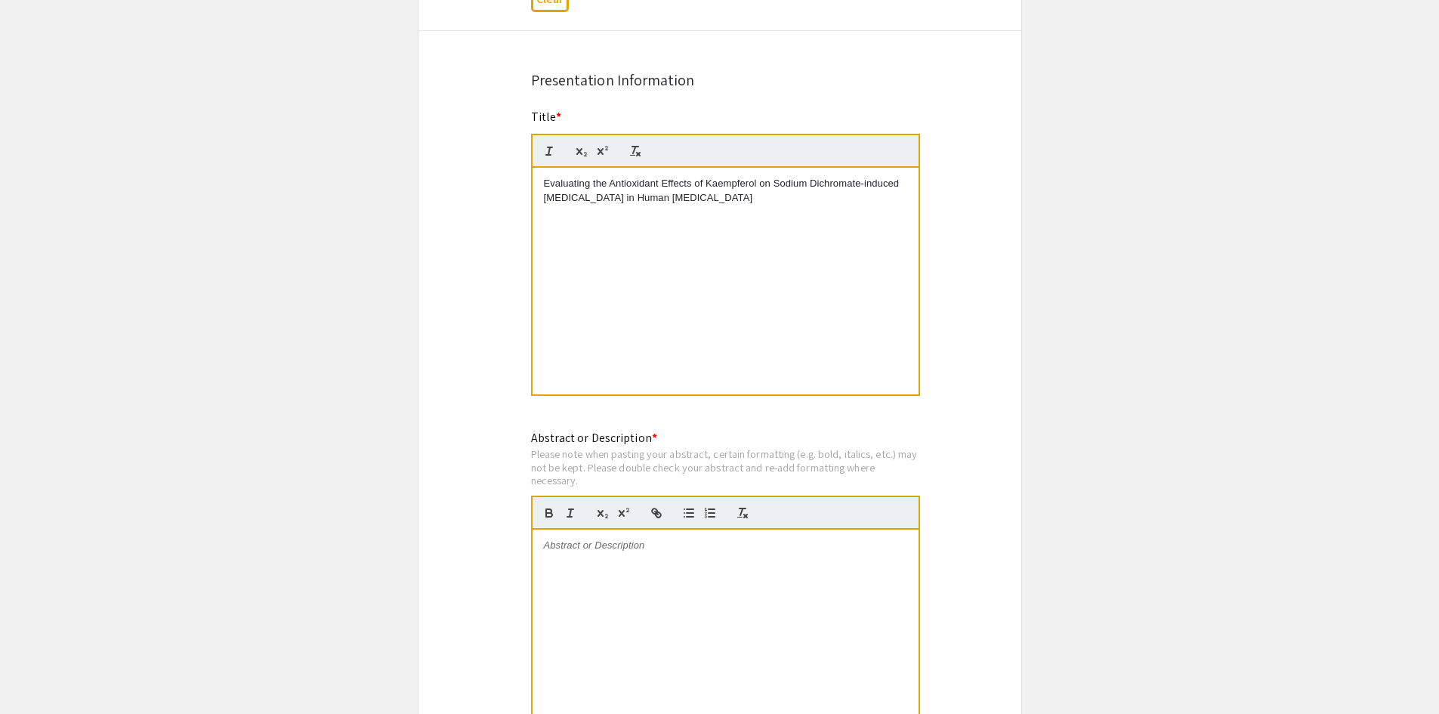
click at [730, 575] on div at bounding box center [726, 643] width 386 height 227
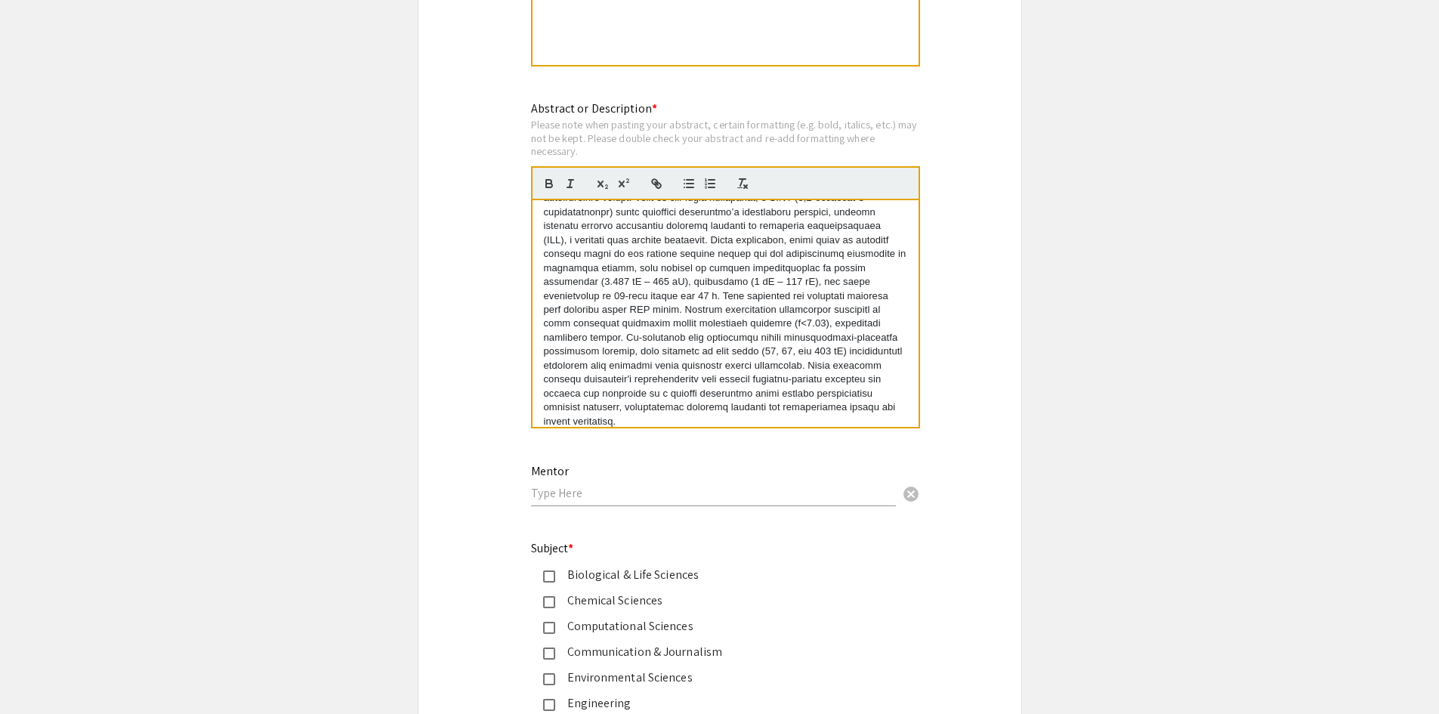
scroll to position [1511, 0]
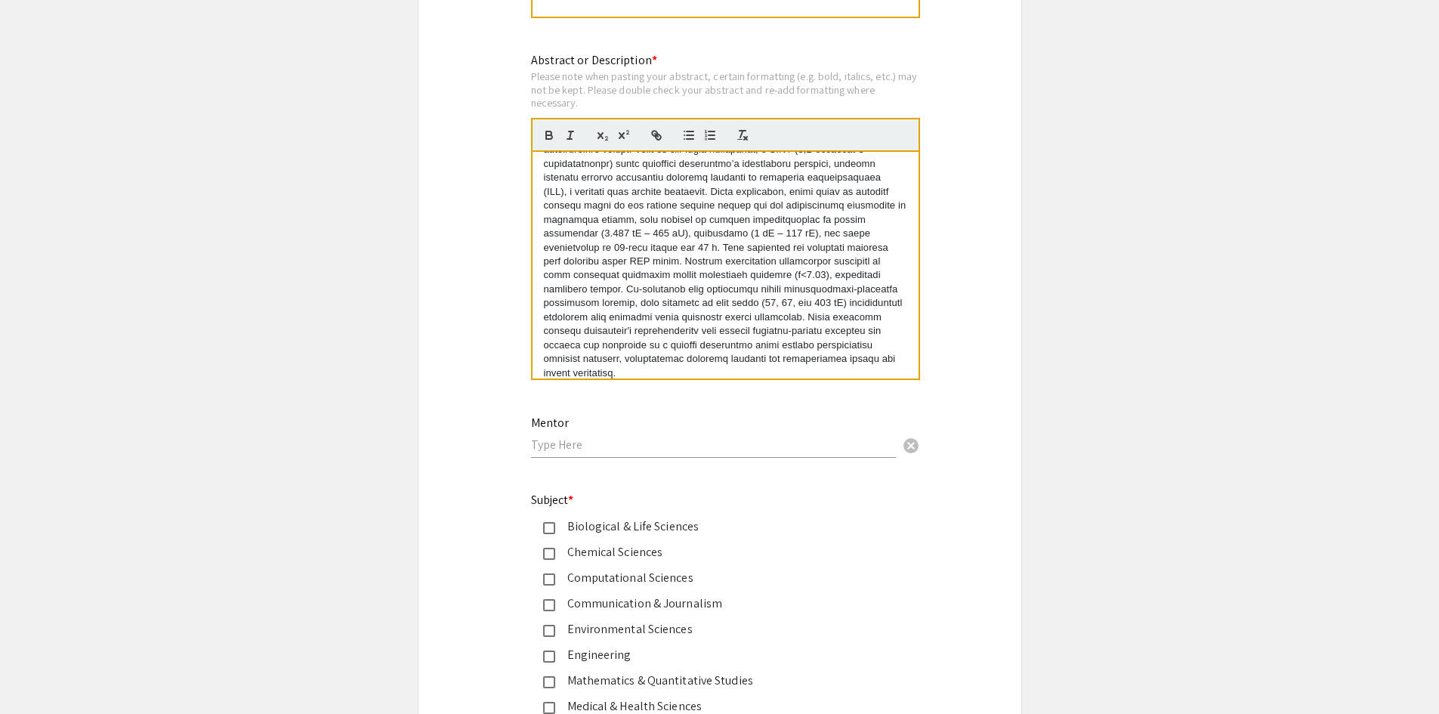
click at [802, 441] on input "text" at bounding box center [713, 445] width 365 height 16
paste input "Nwokwu, Chukwumaobim (Ph.D., MS)"
drag, startPoint x: 727, startPoint y: 444, endPoint x: 663, endPoint y: 442, distance: 63.5
click at [663, 442] on input "Nwokwu, Chukwumaobim (Ph.D., MS)" at bounding box center [713, 445] width 365 height 16
drag, startPoint x: 573, startPoint y: 447, endPoint x: 456, endPoint y: 443, distance: 116.4
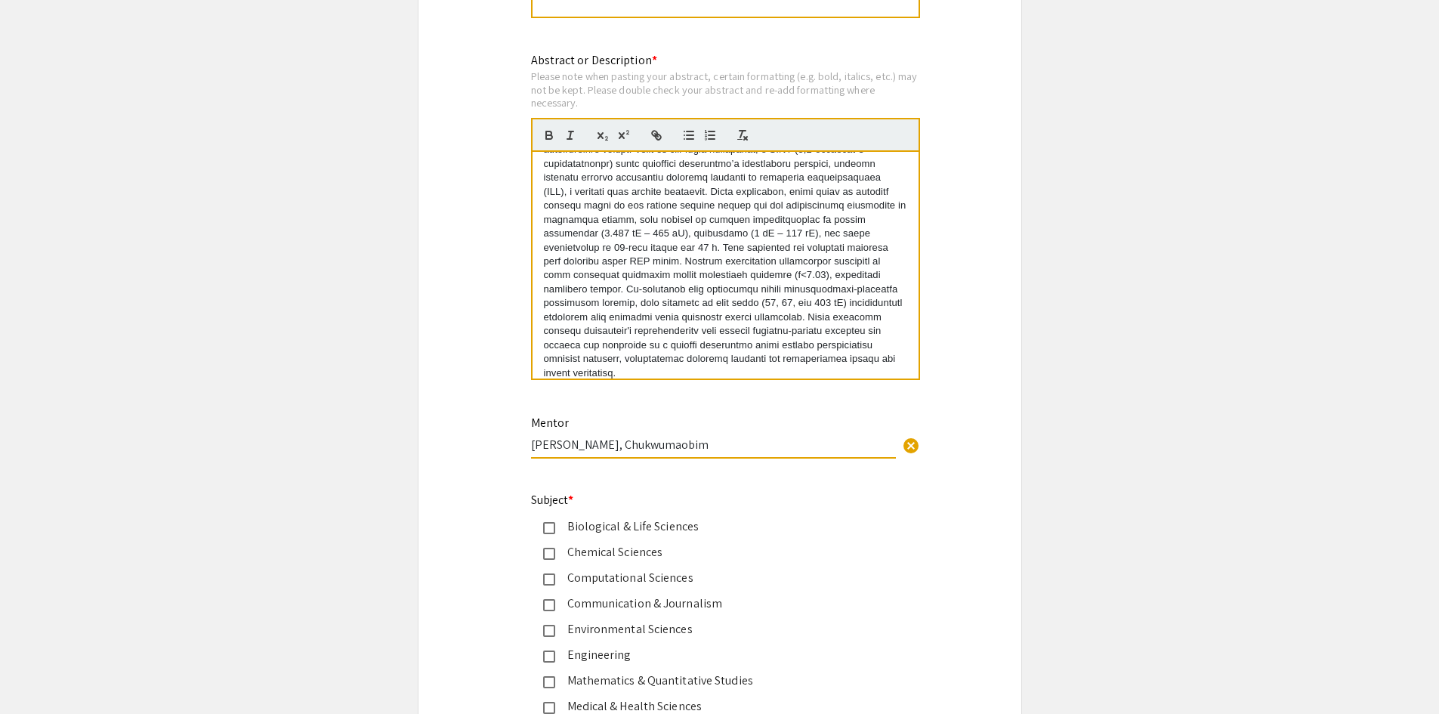
click at [713, 445] on input "Dr. Chukwumaobim" at bounding box center [713, 445] width 365 height 16
paste input "Nwokwu"
type input "Dr. Chukwumaobim Nwokwu"
drag, startPoint x: 1102, startPoint y: 491, endPoint x: 1058, endPoint y: 564, distance: 85.4
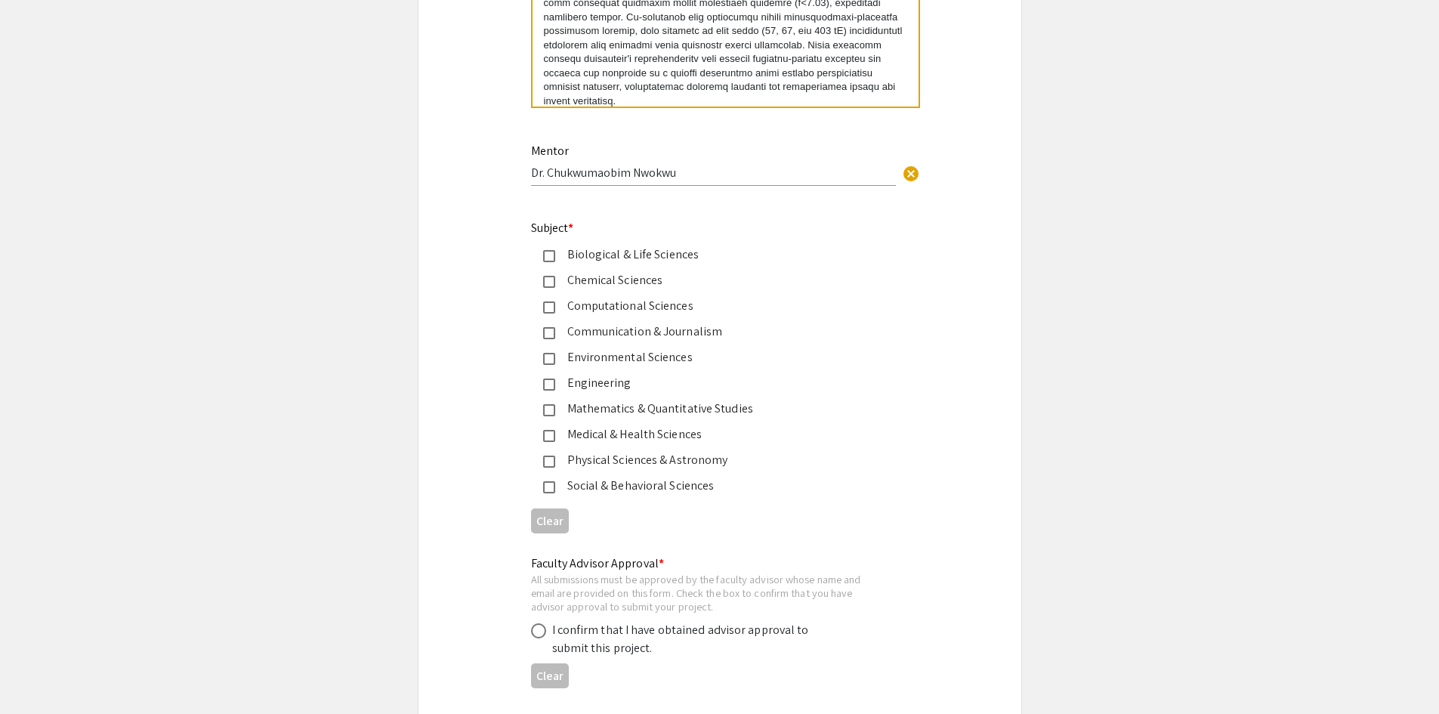
scroll to position [1813, 0]
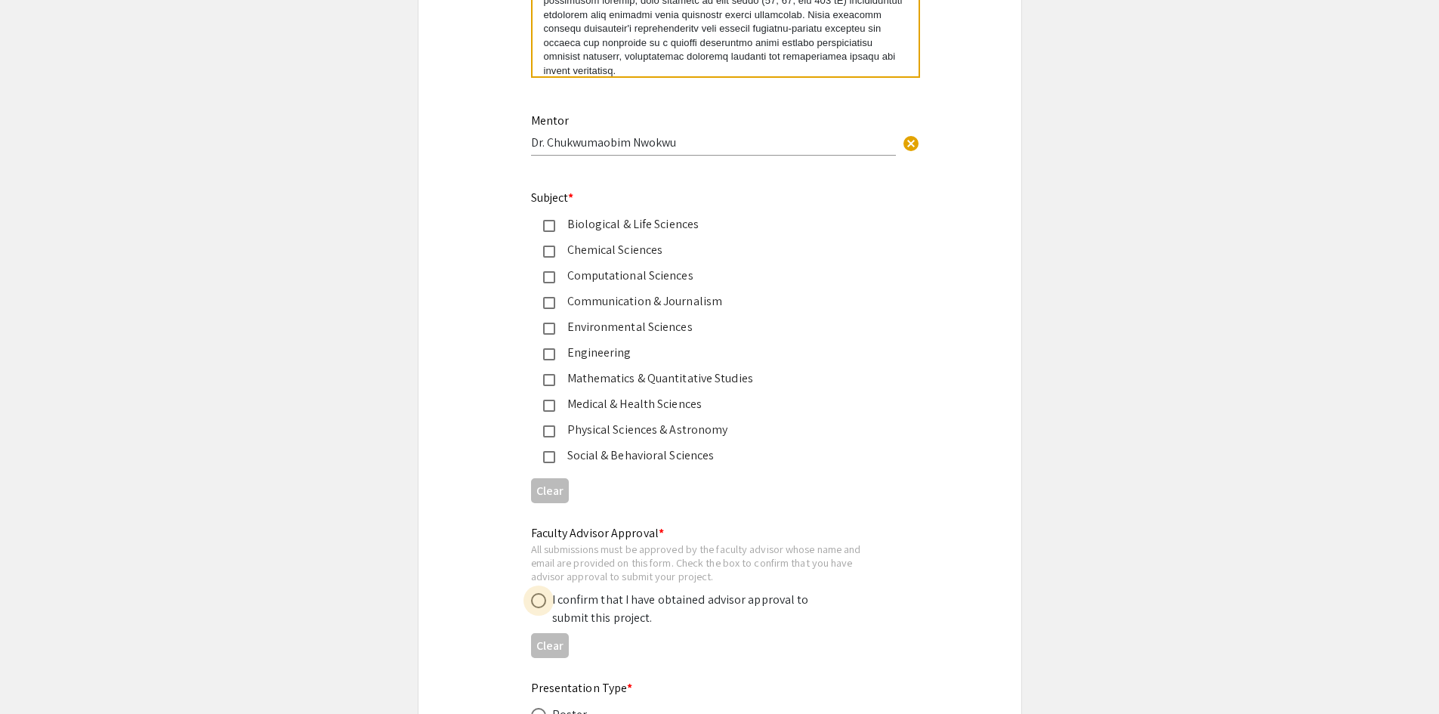
click at [543, 602] on span at bounding box center [538, 600] width 15 height 15
click at [543, 602] on input "radio" at bounding box center [538, 600] width 15 height 15
radio input "true"
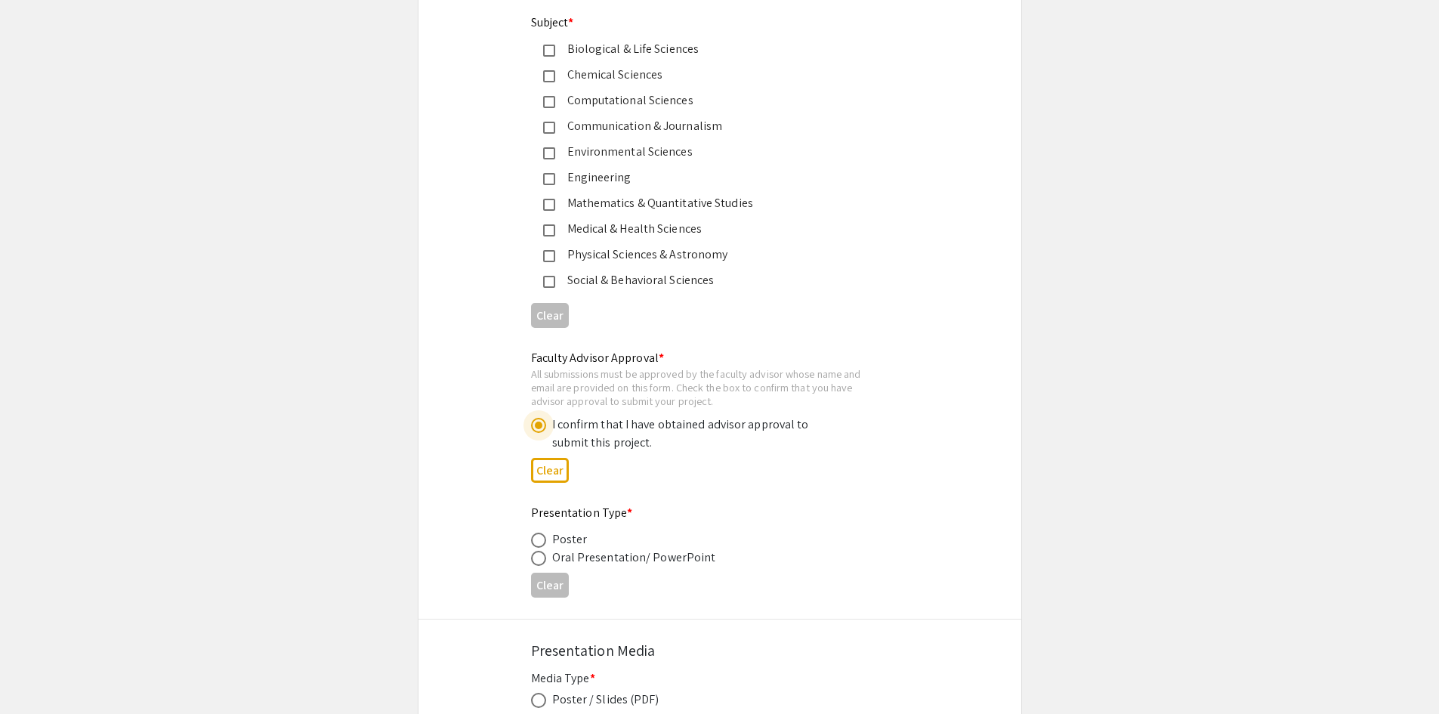
scroll to position [2116, 0]
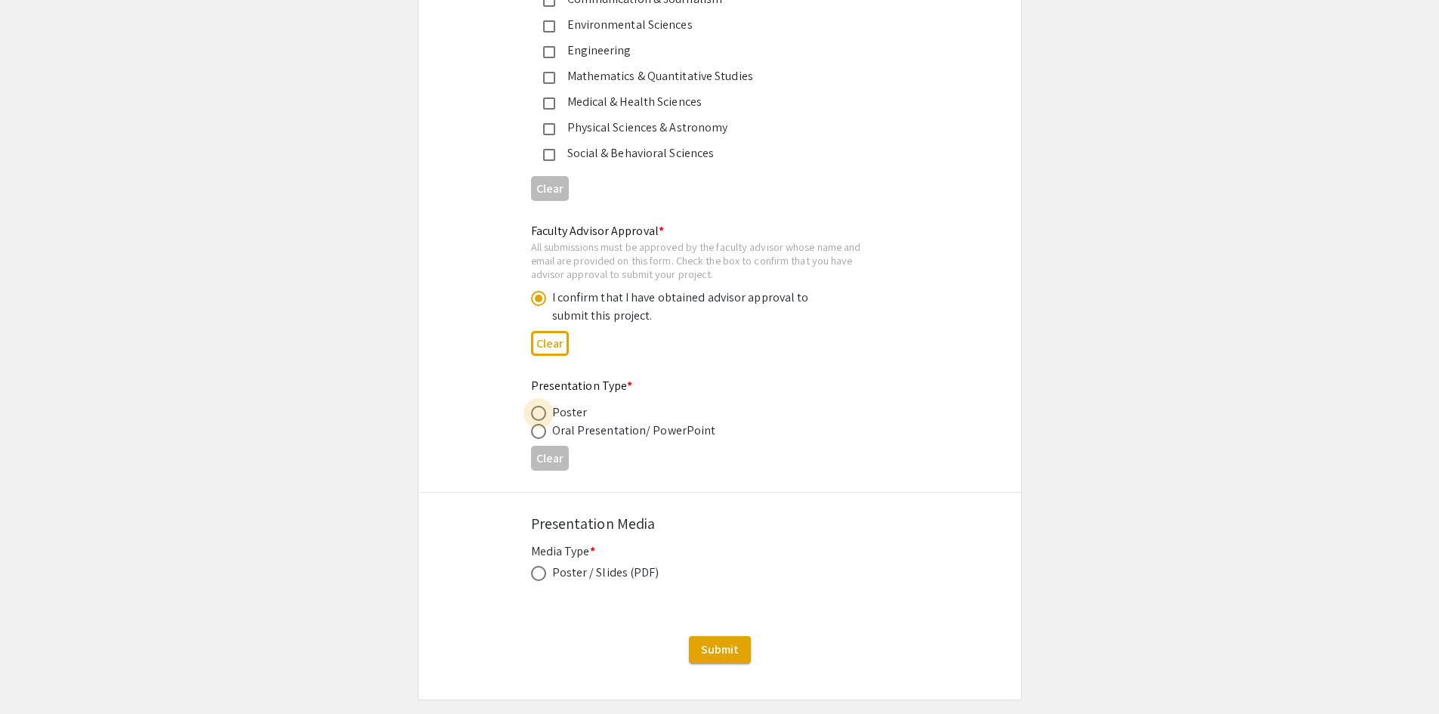
click at [533, 413] on span at bounding box center [538, 413] width 15 height 15
click at [533, 413] on input "radio" at bounding box center [538, 413] width 15 height 15
radio input "true"
click at [538, 574] on span at bounding box center [538, 573] width 15 height 15
click at [538, 574] on input "radio" at bounding box center [538, 573] width 15 height 15
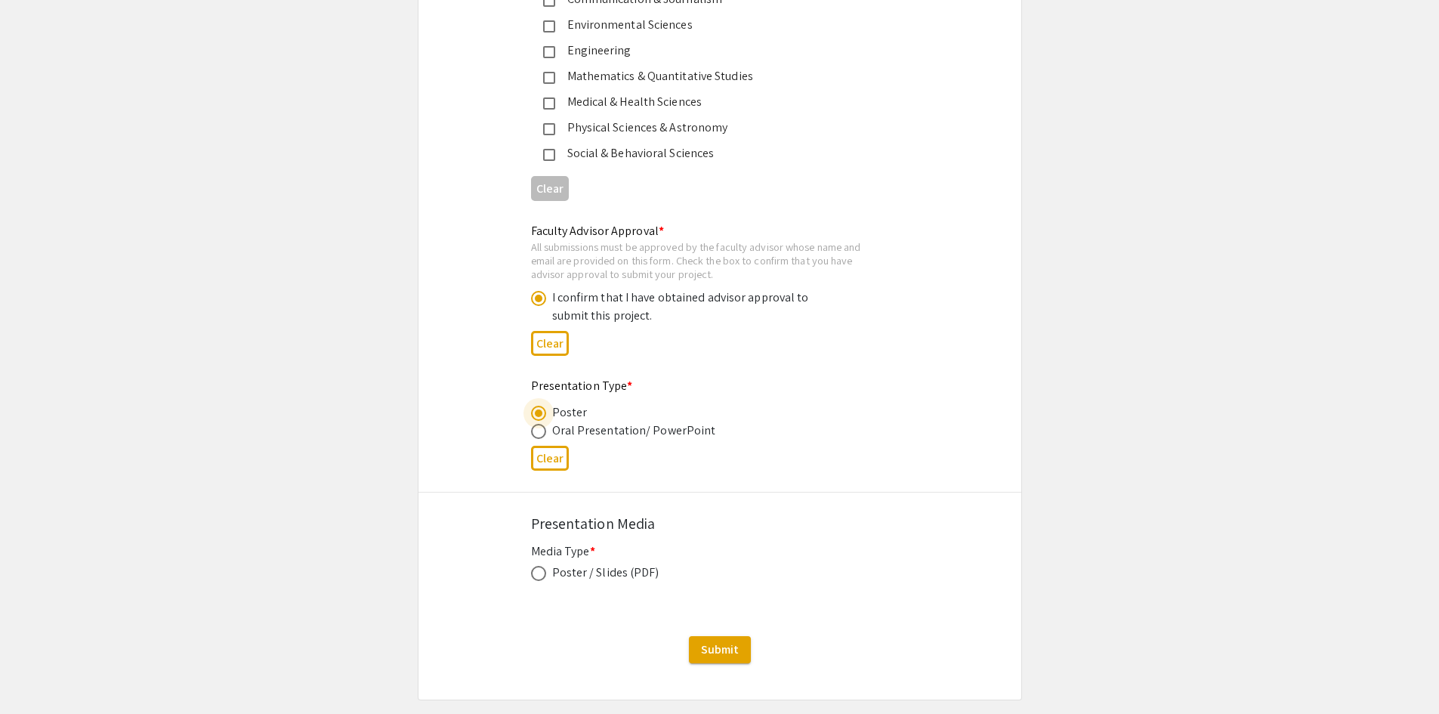
radio input "true"
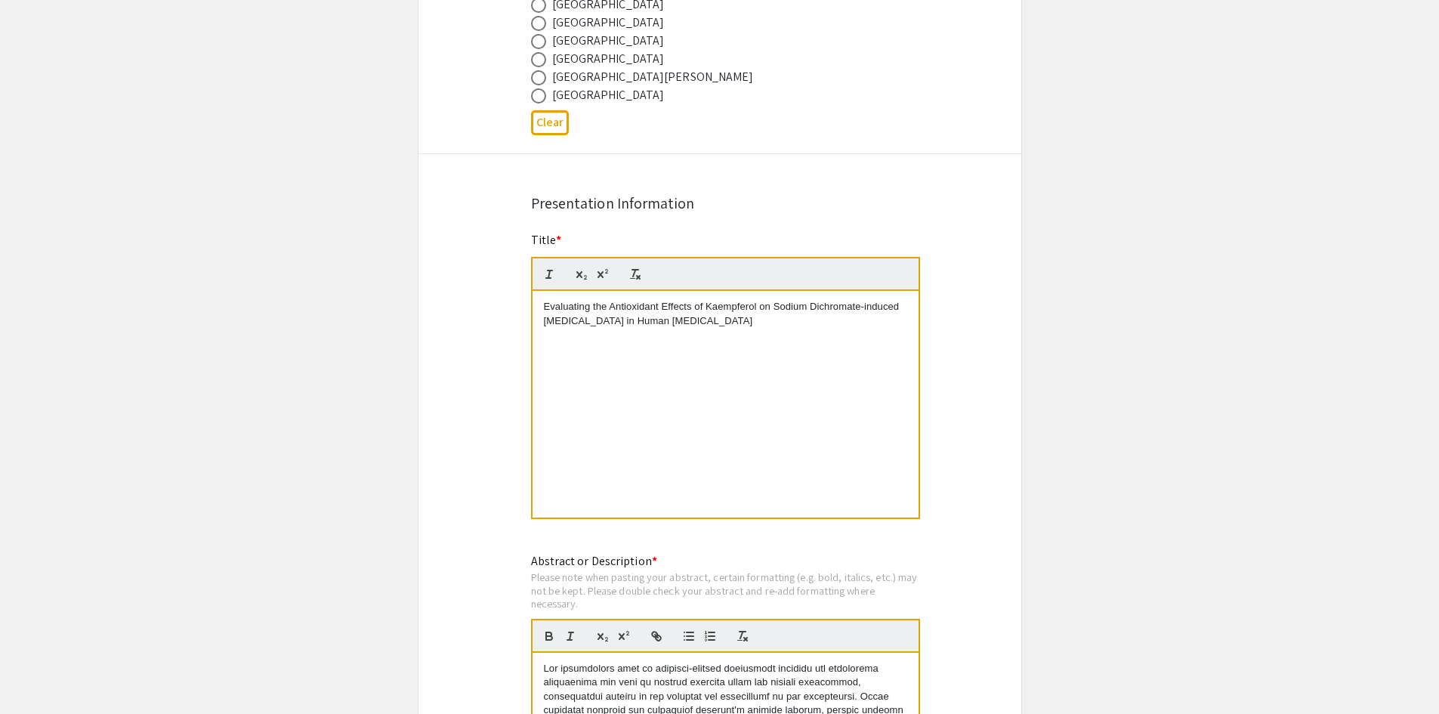
scroll to position [900, 0]
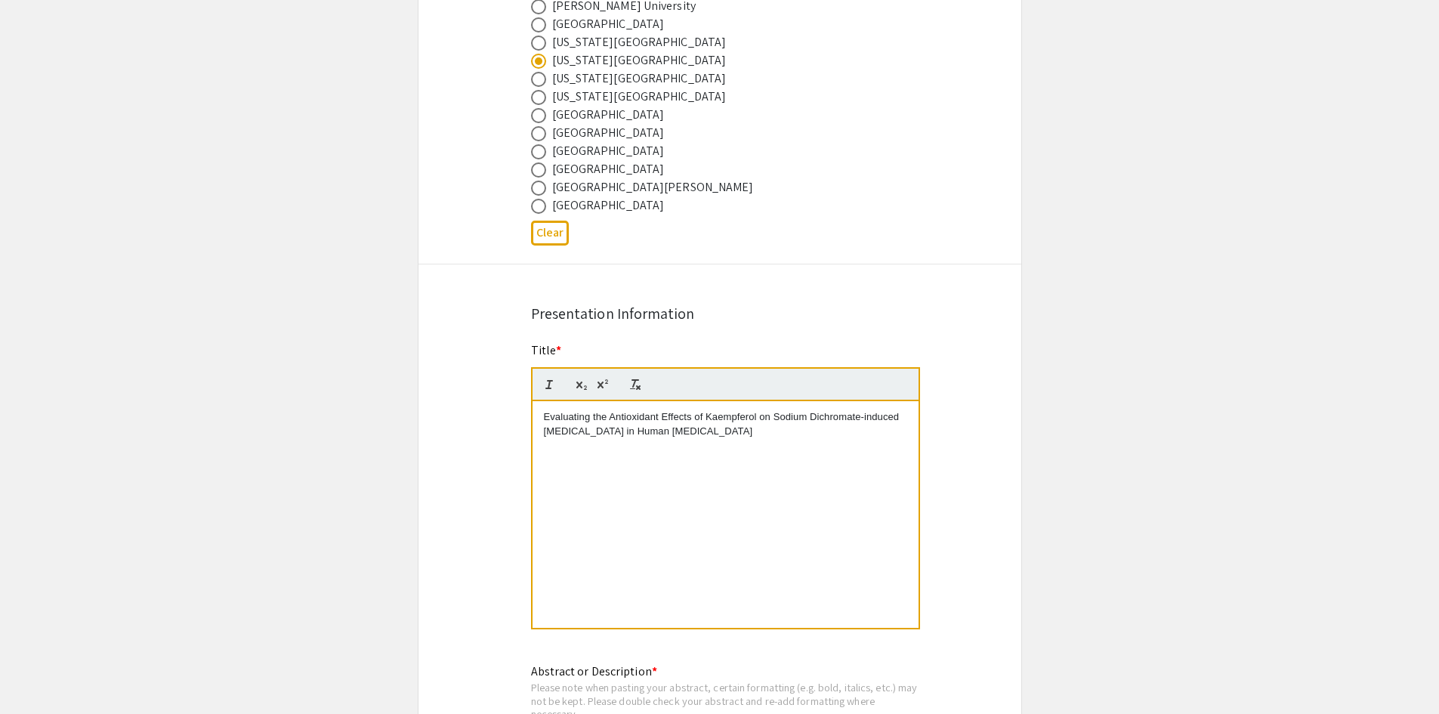
click at [669, 445] on div "Evaluating the Antioxidant Effects of Kaempferol on Sodium Dichromate-induced O…" at bounding box center [726, 514] width 386 height 227
copy p "Evaluating the Antioxidant Effects of Kaempferol on Sodium Dichromate-induced O…"
click at [1188, 441] on app-submissions "Symposium Presentation Submission 2025 Life Sciences South Florida STEM Undergr…" at bounding box center [719, 628] width 1439 height 2879
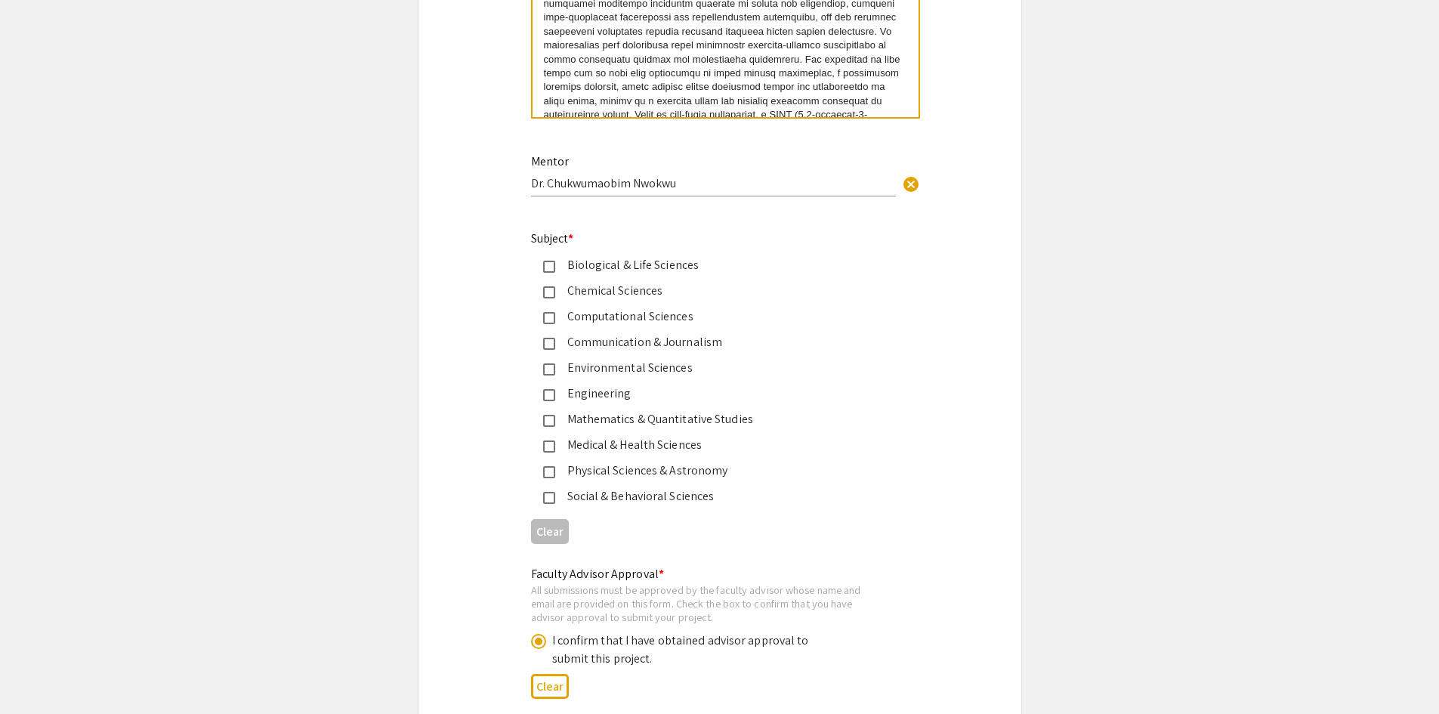
scroll to position [1807, 0]
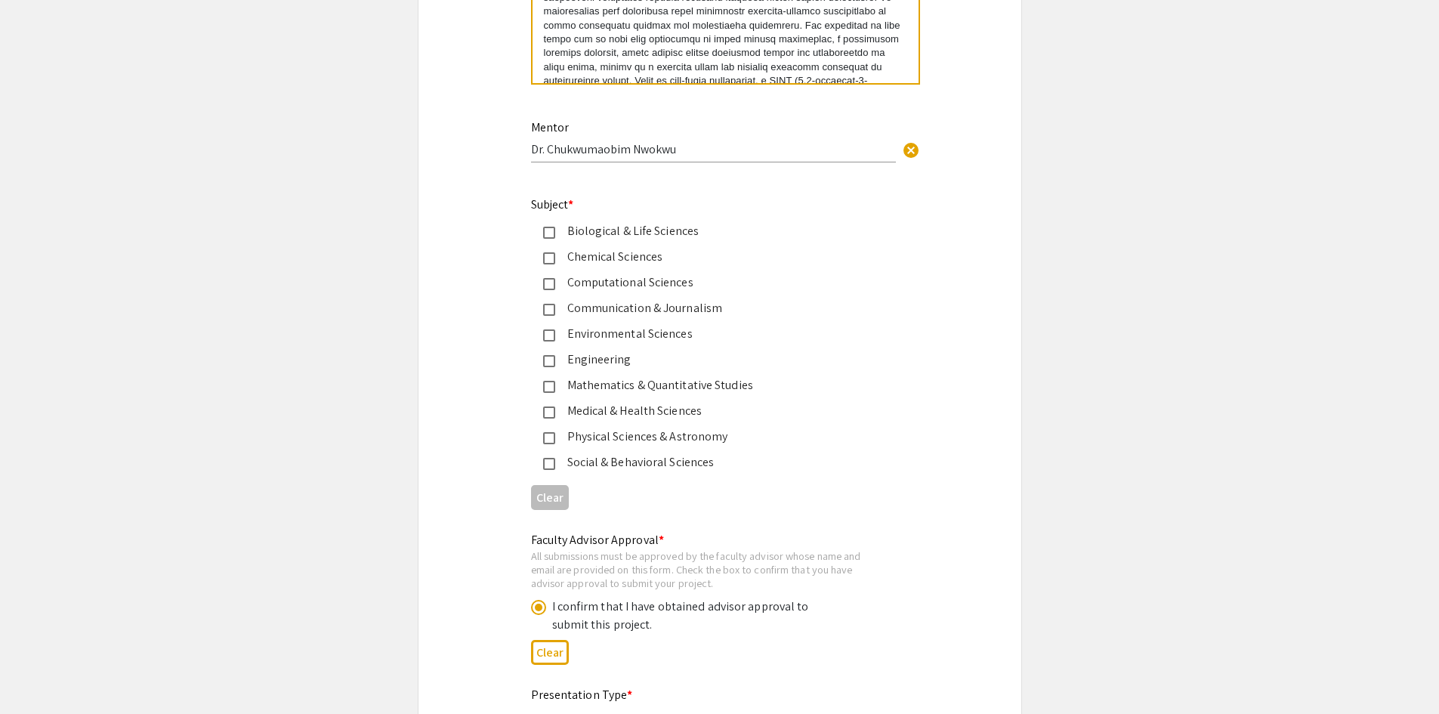
click at [552, 231] on mat-pseudo-checkbox at bounding box center [549, 233] width 12 height 12
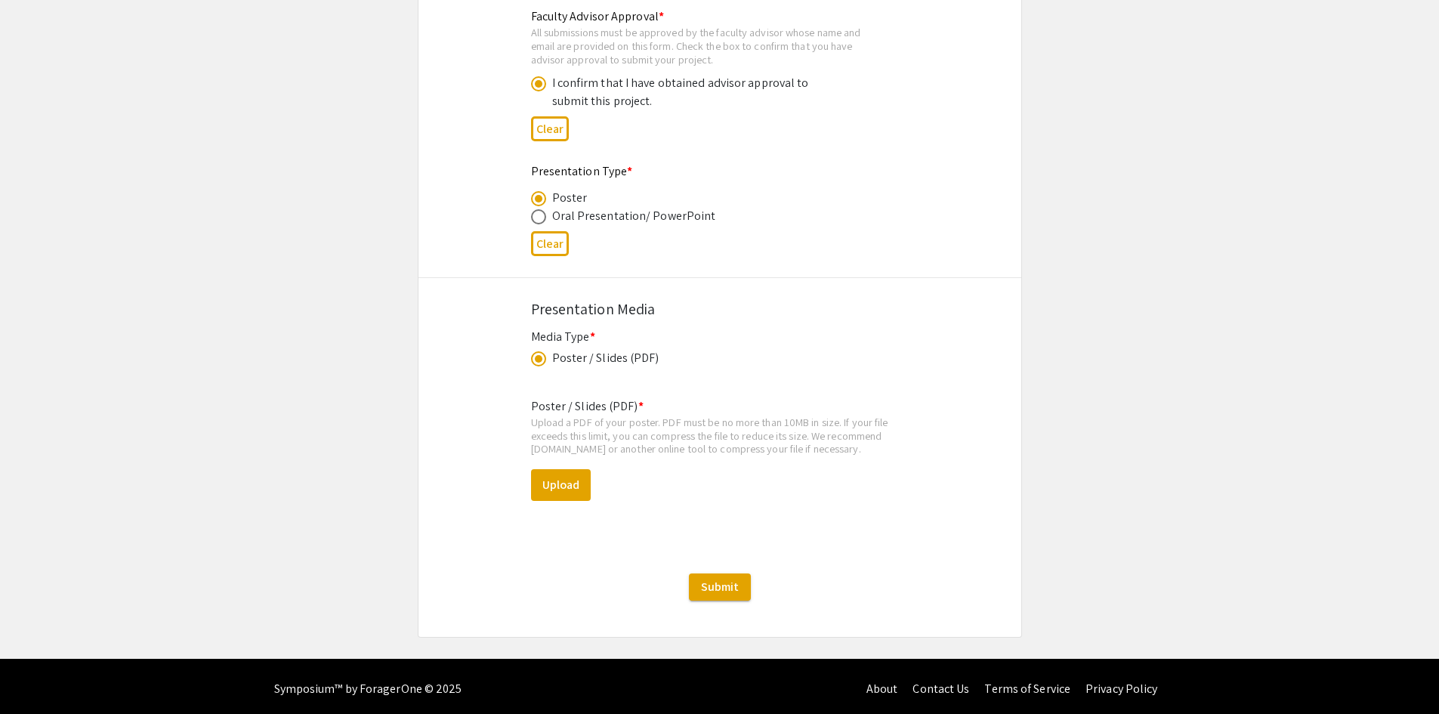
scroll to position [2336, 0]
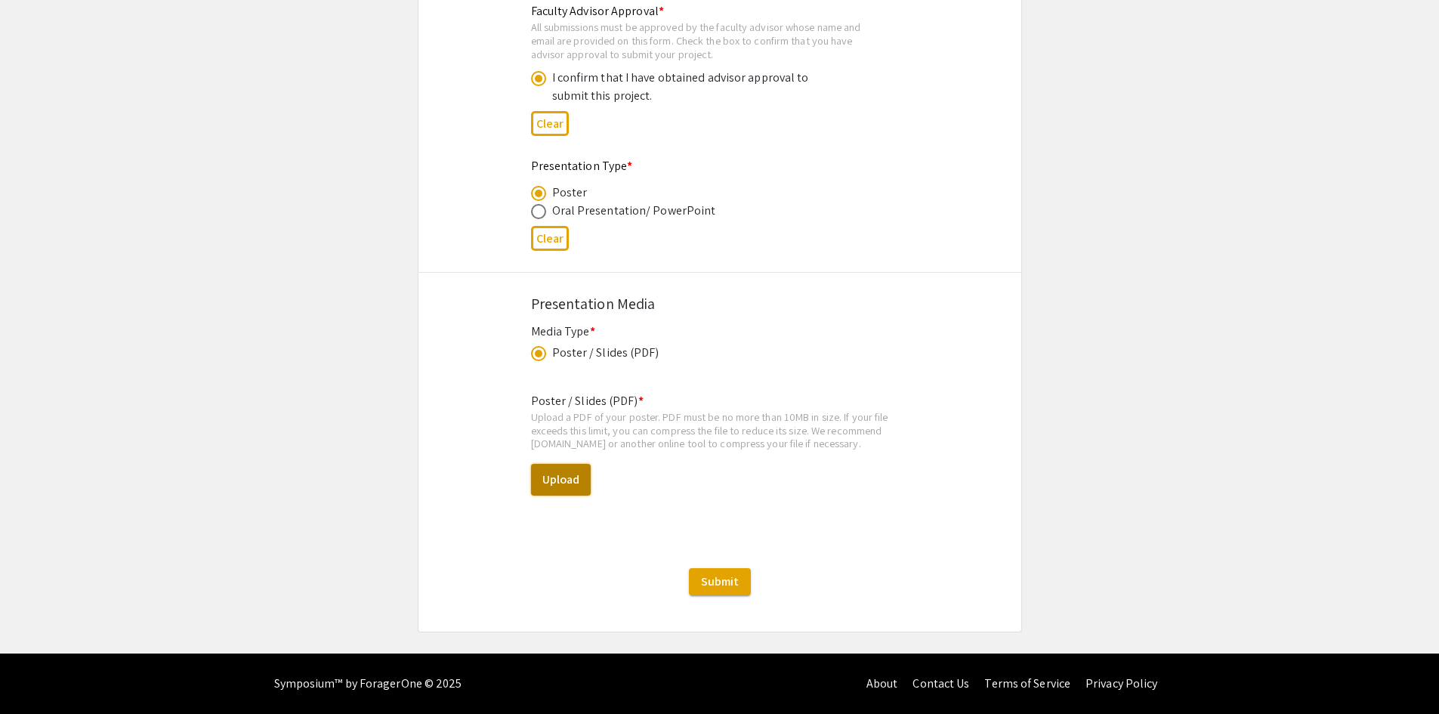
click at [561, 475] on button "Upload" at bounding box center [561, 480] width 60 height 32
click at [563, 478] on button "Upload" at bounding box center [561, 480] width 60 height 32
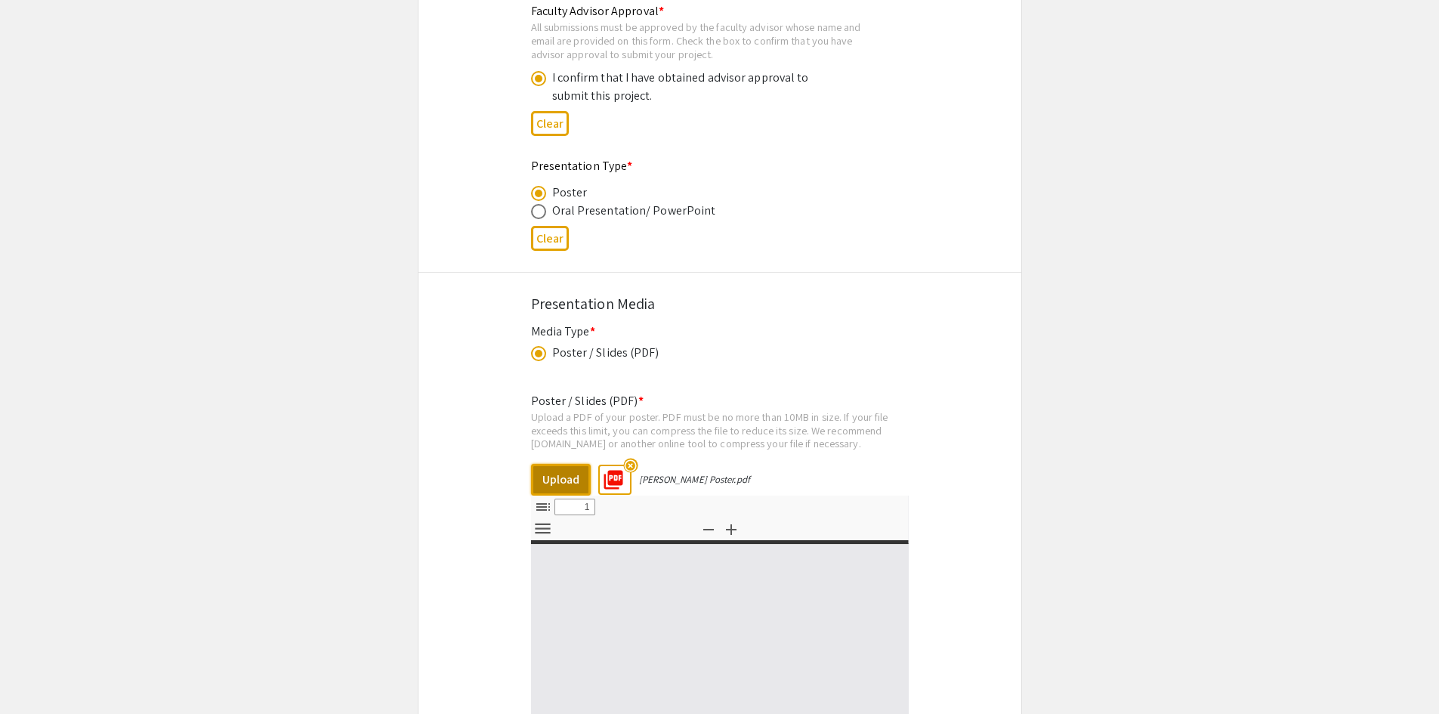
select select "custom"
type input "0"
select select "custom"
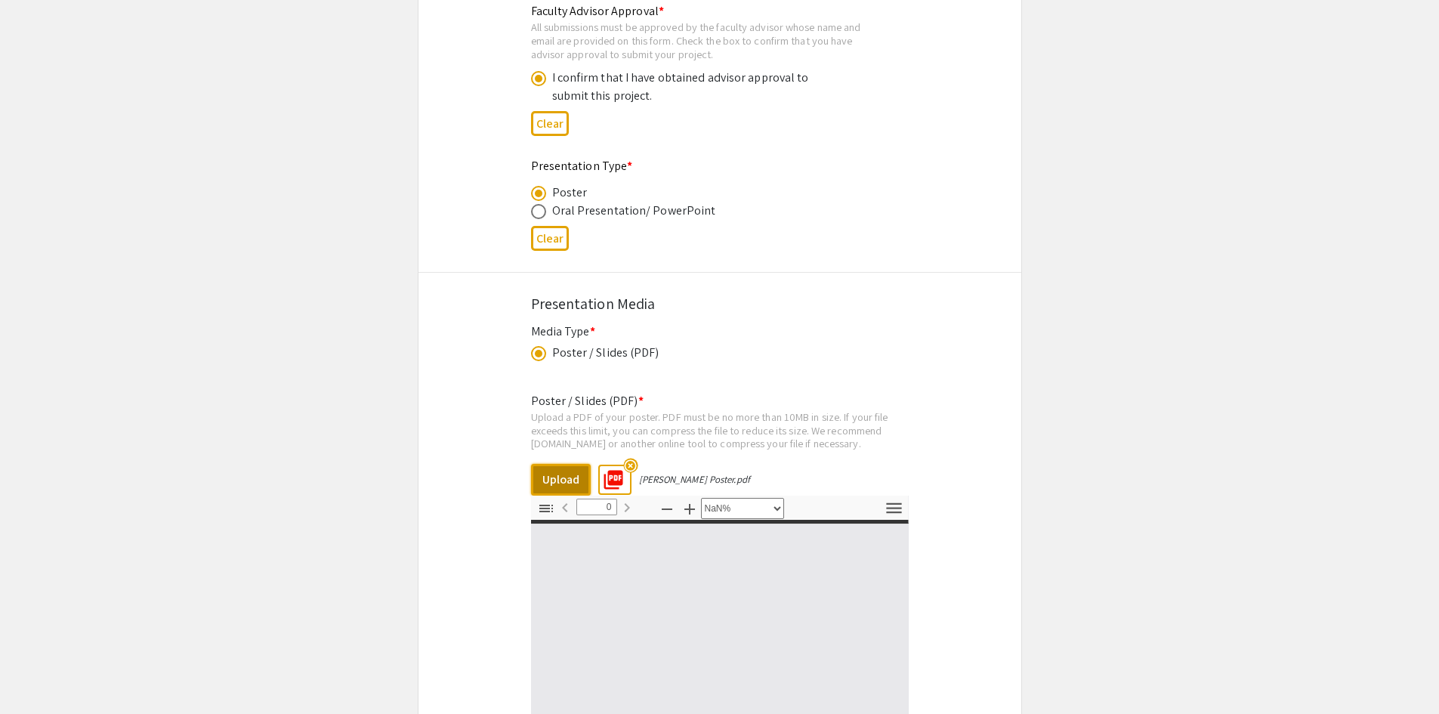
type input "1"
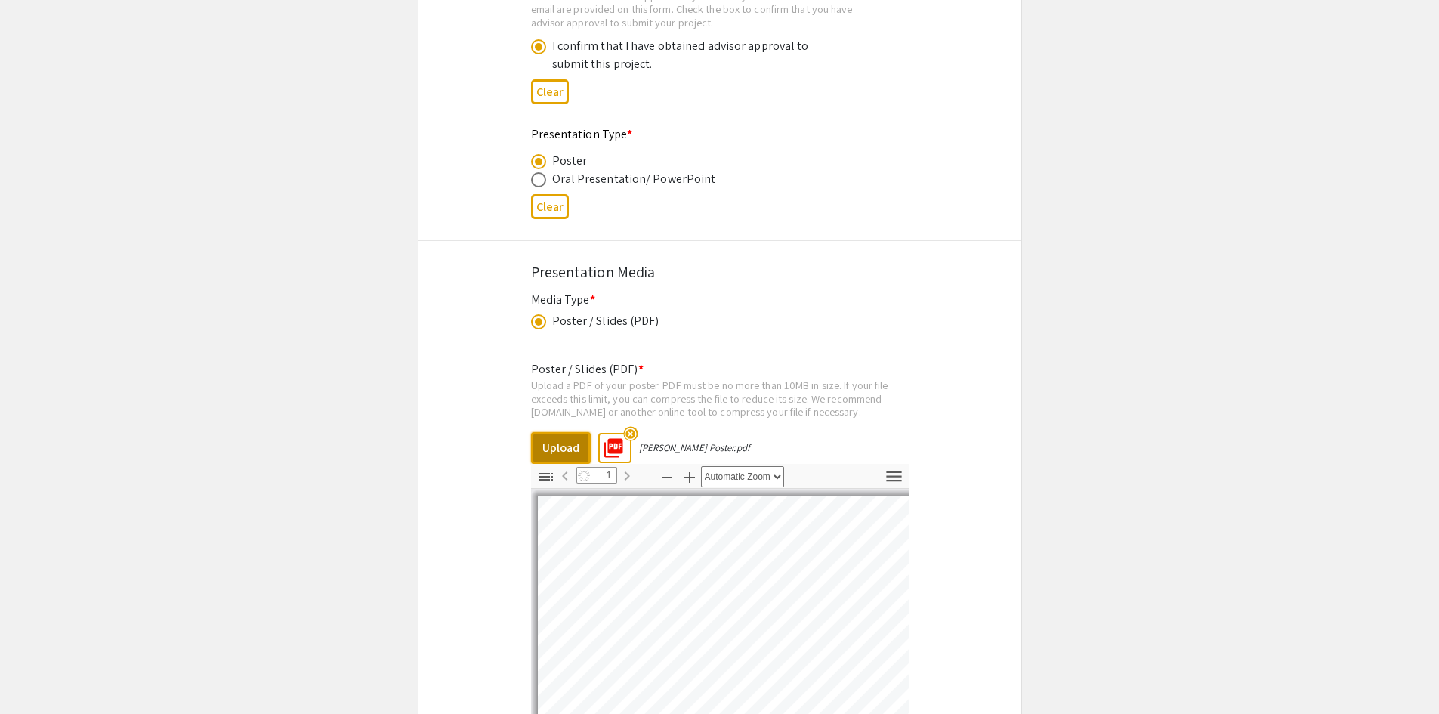
scroll to position [2732, 0]
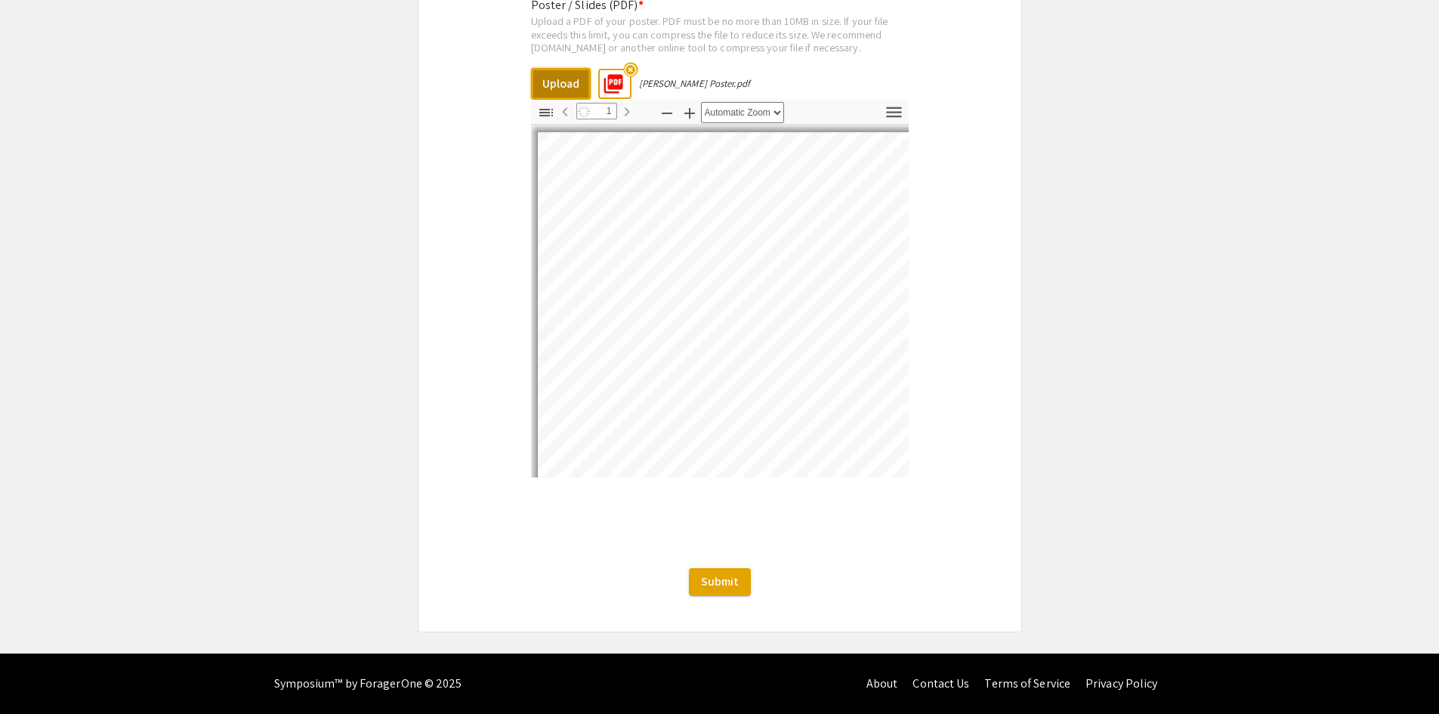
select select "auto"
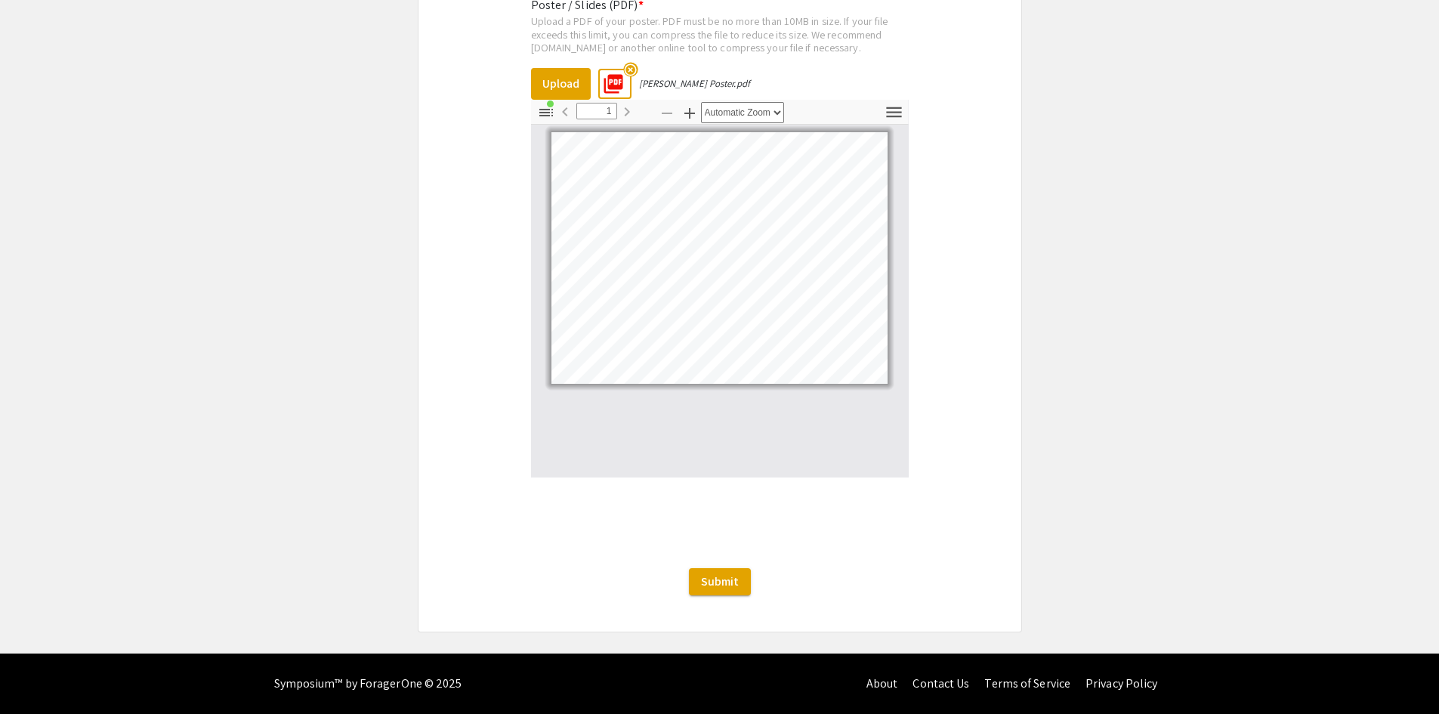
click at [728, 578] on span "Submit" at bounding box center [720, 582] width 38 height 16
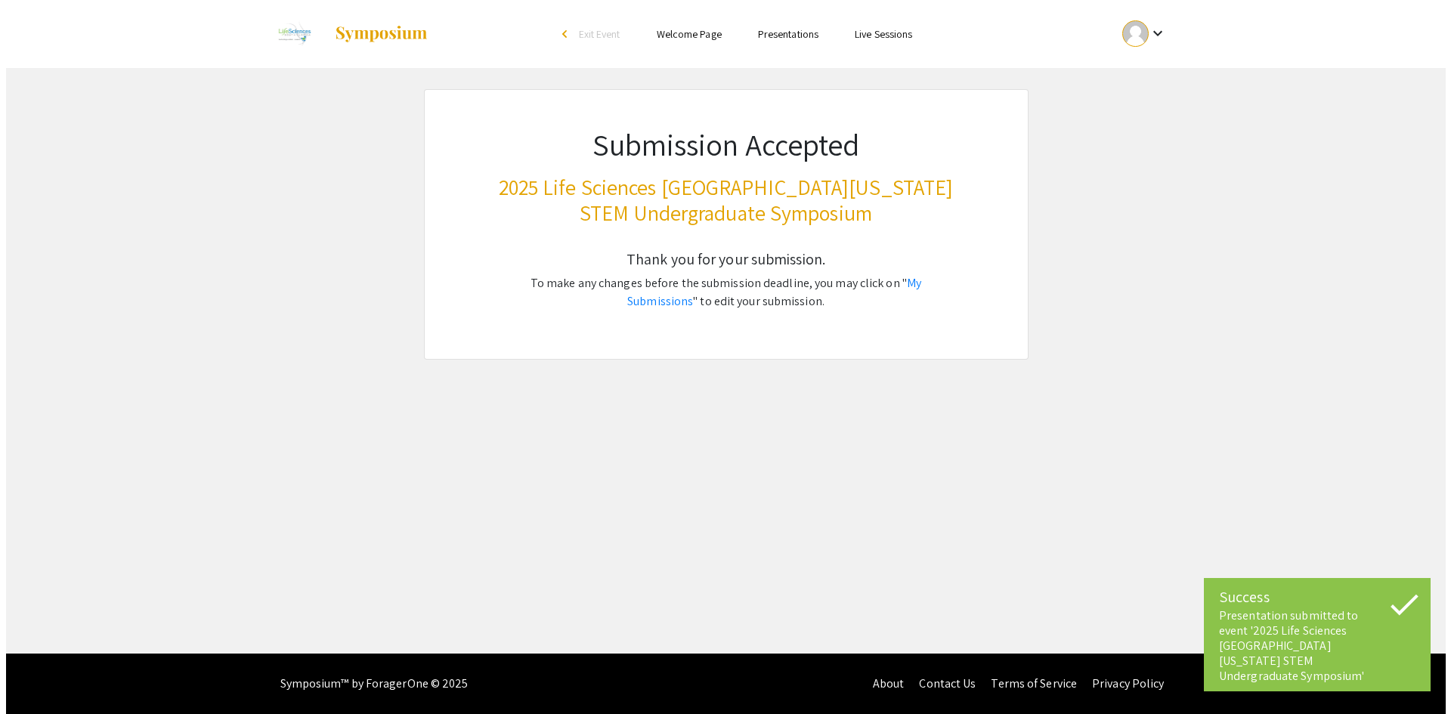
scroll to position [0, 0]
